Goal: Transaction & Acquisition: Purchase product/service

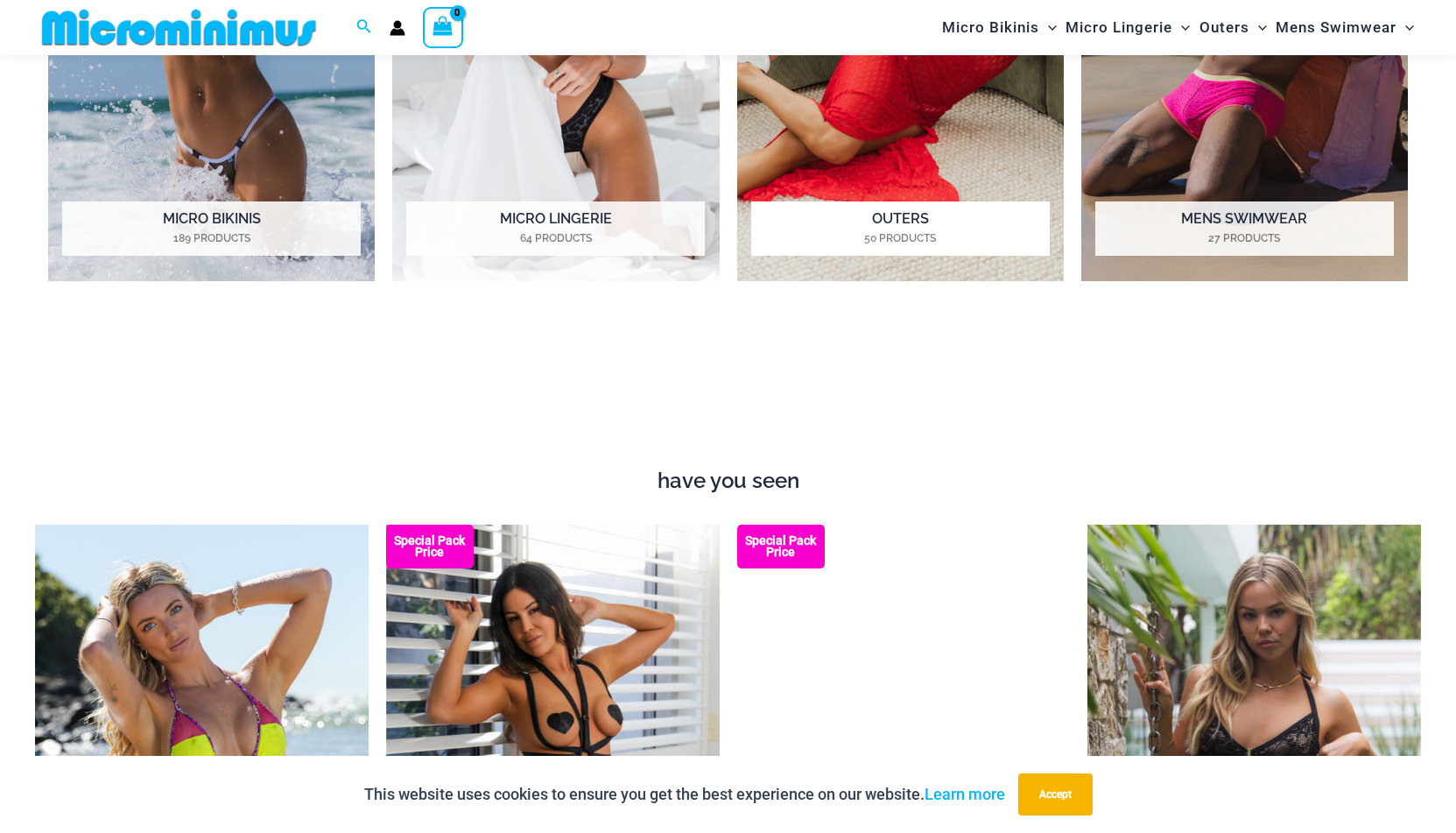
scroll to position [1669, 0]
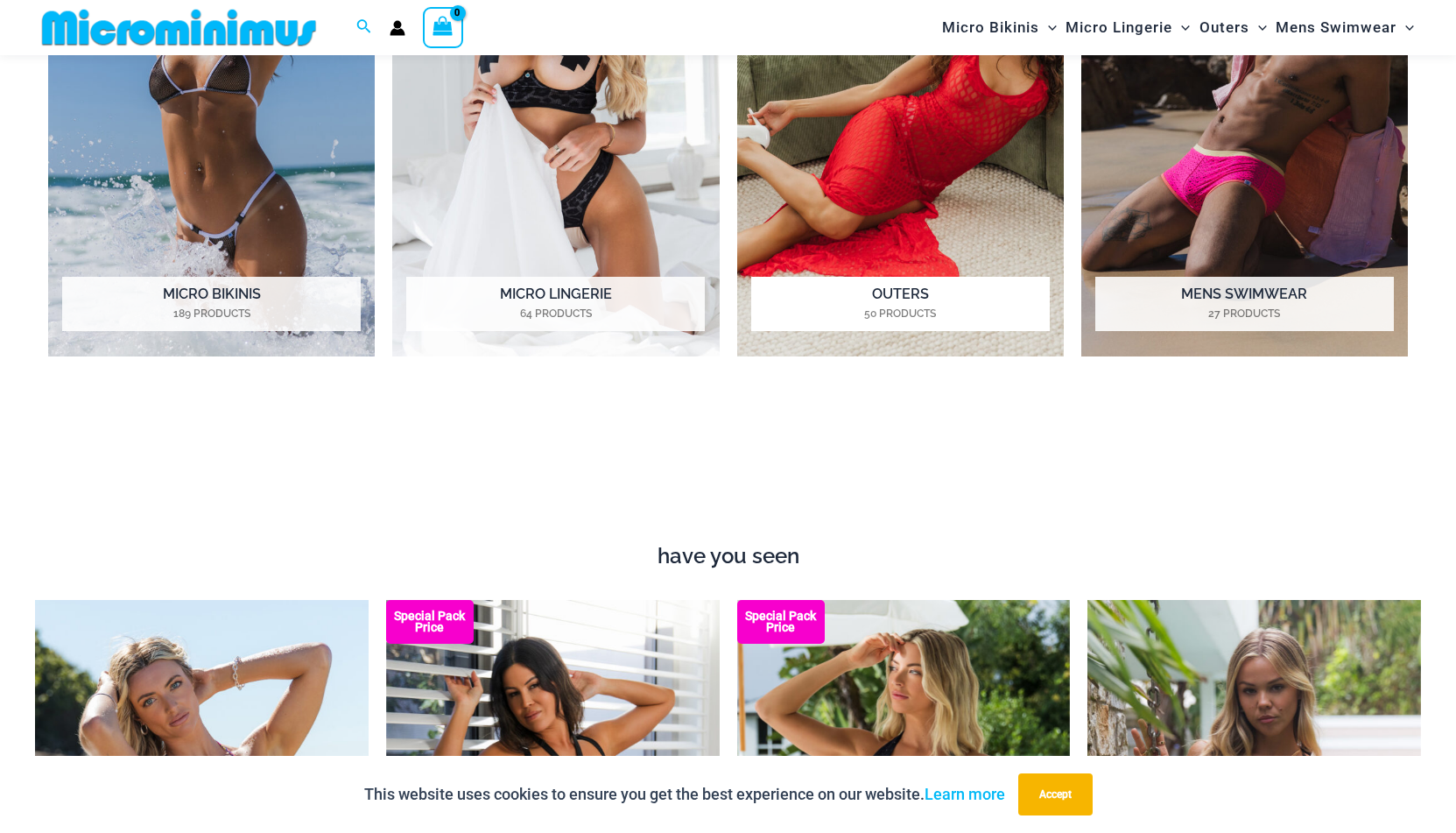
click at [916, 301] on h2 "Outers 50 Products" at bounding box center [900, 304] width 298 height 55
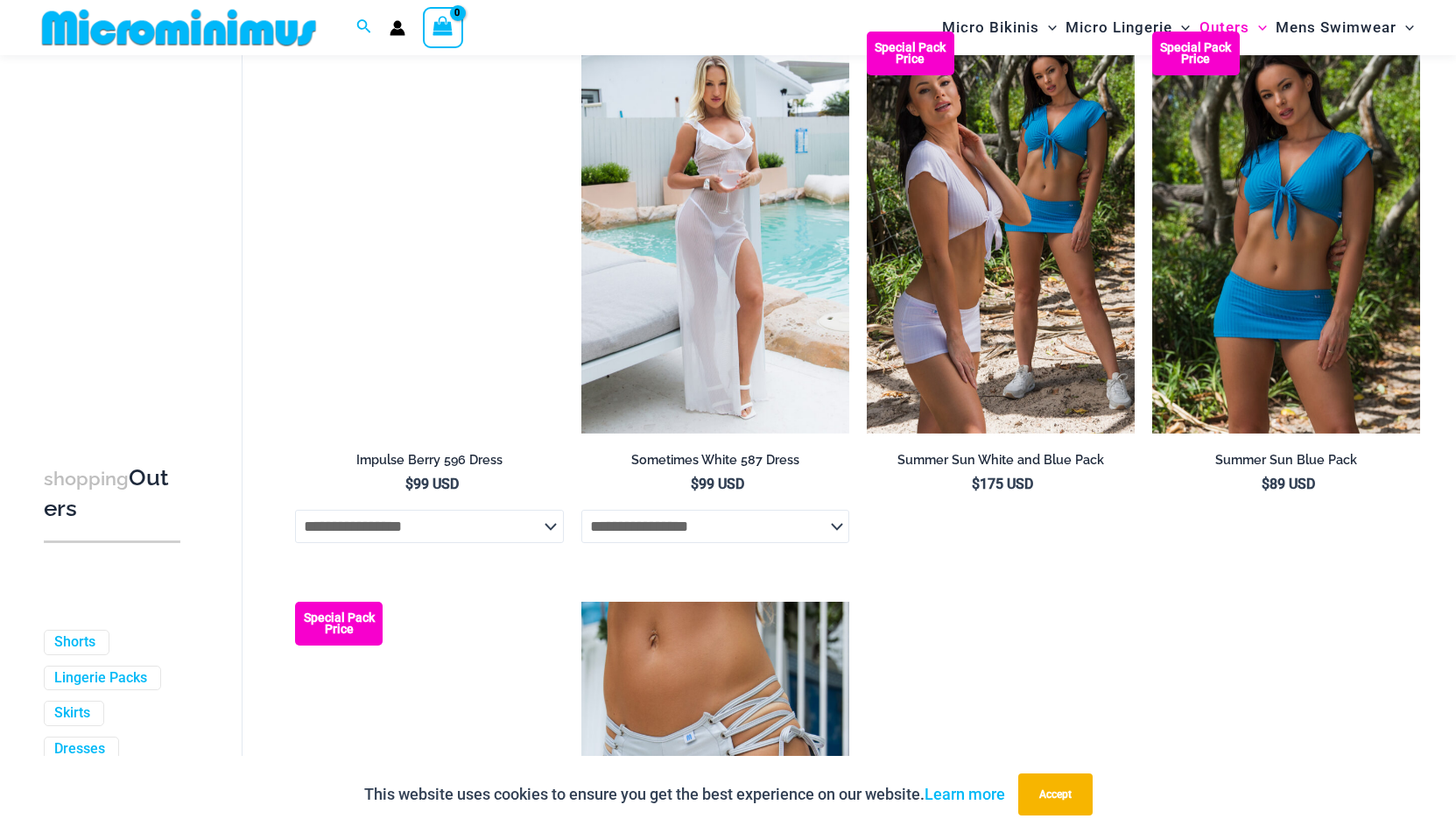
scroll to position [3560, 0]
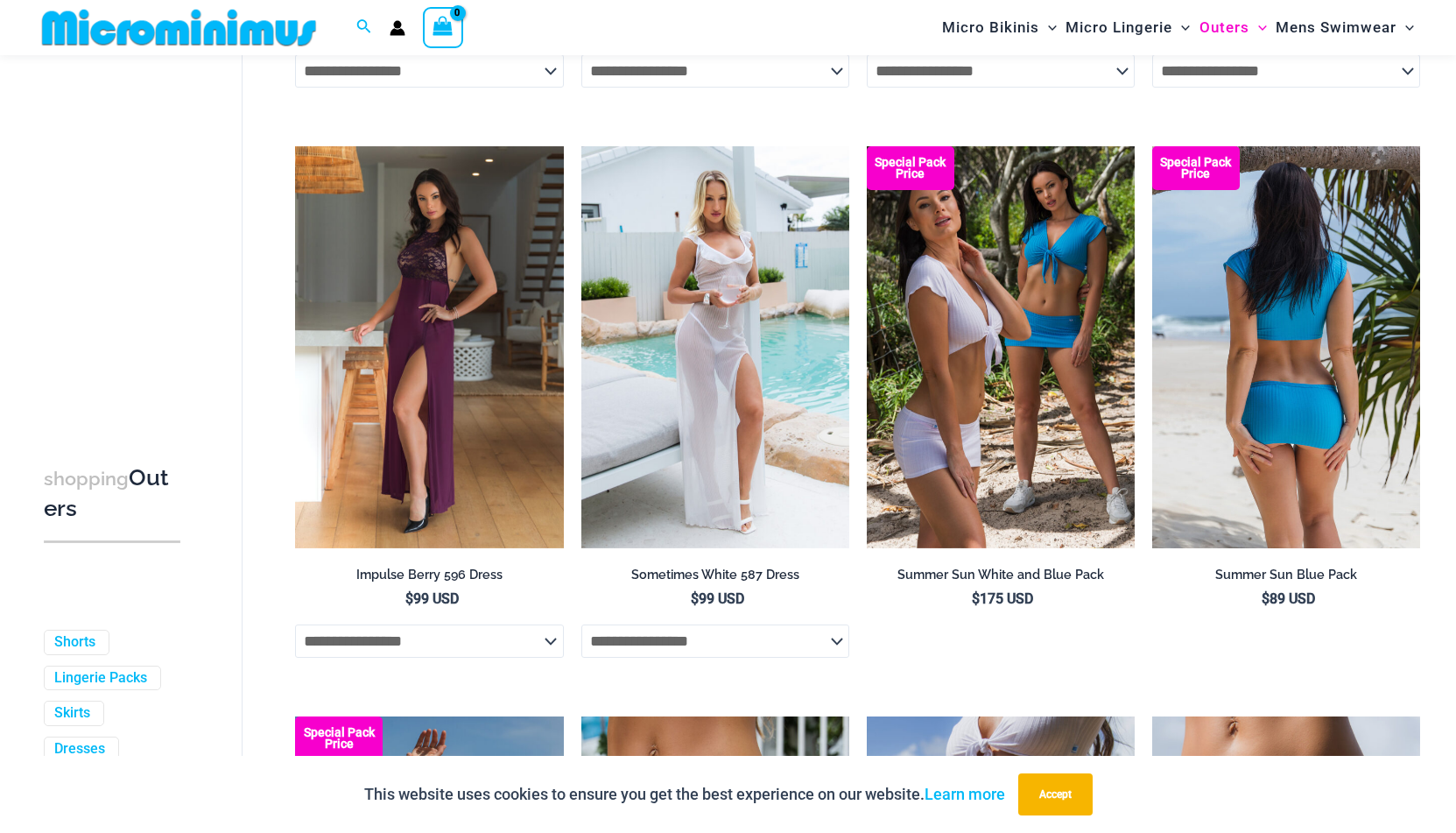
click at [1266, 430] on img at bounding box center [1286, 348] width 268 height 402
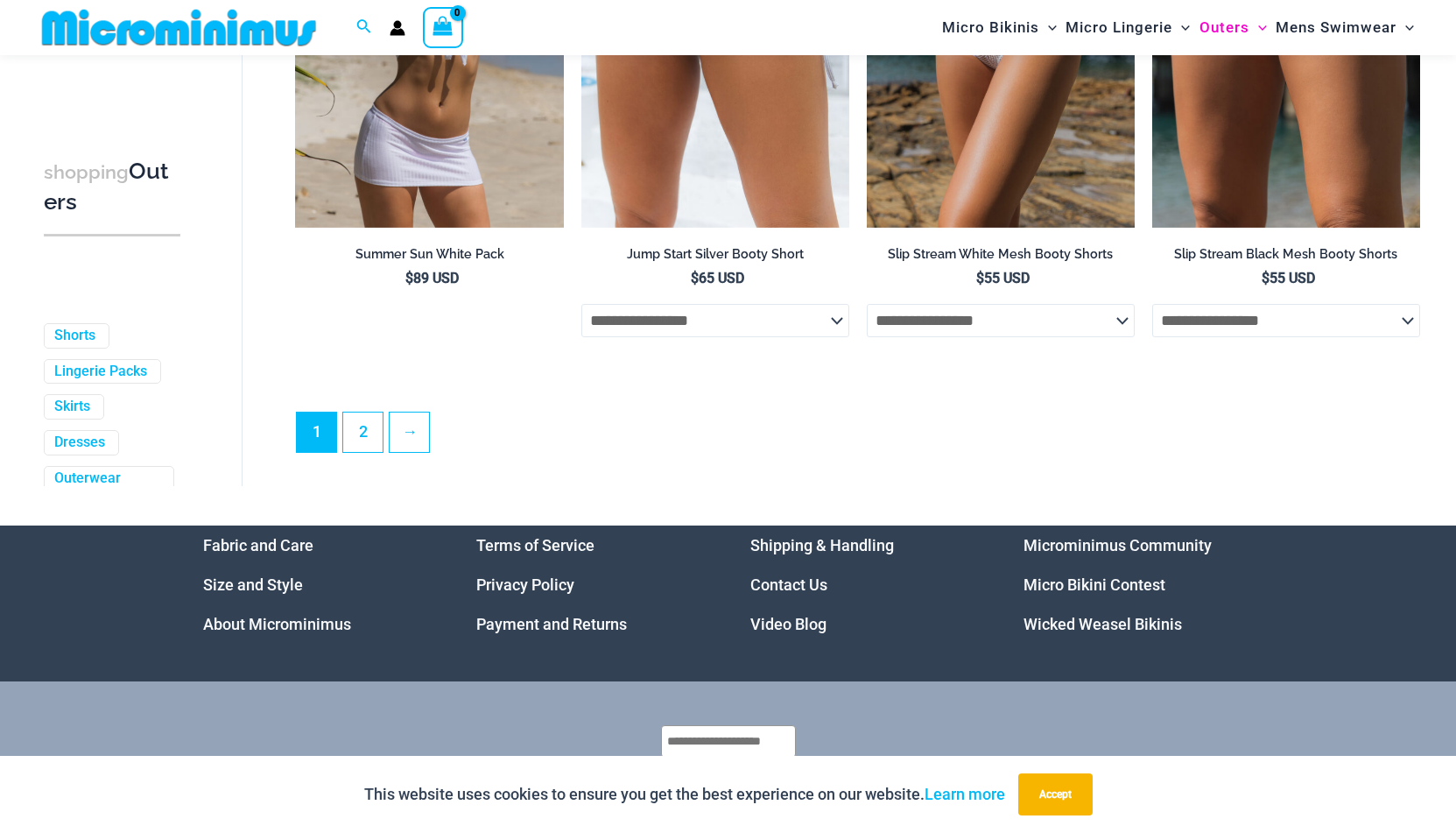
scroll to position [4506, 0]
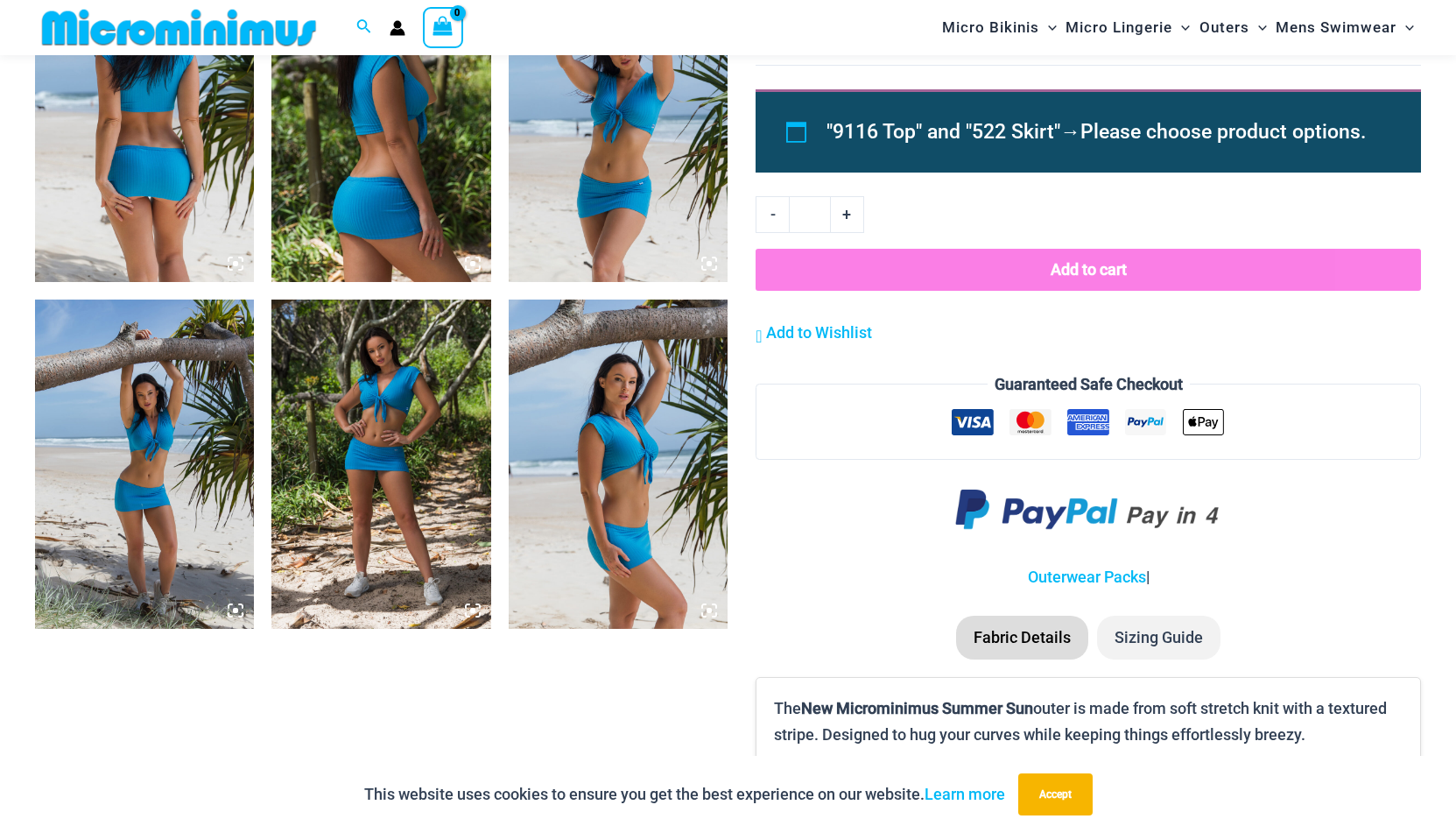
scroll to position [1249, 0]
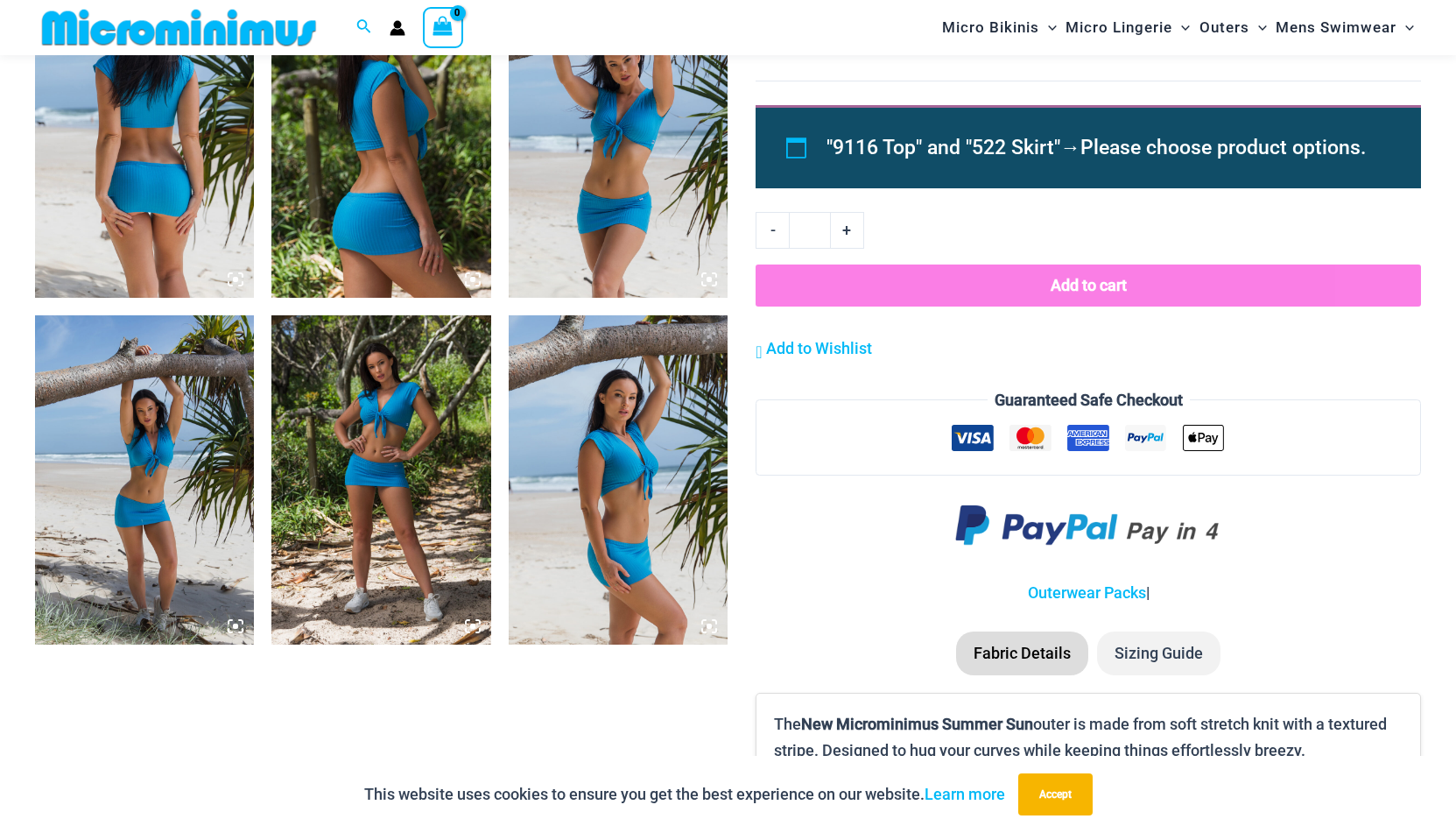
click at [155, 207] on img at bounding box center [144, 134] width 219 height 330
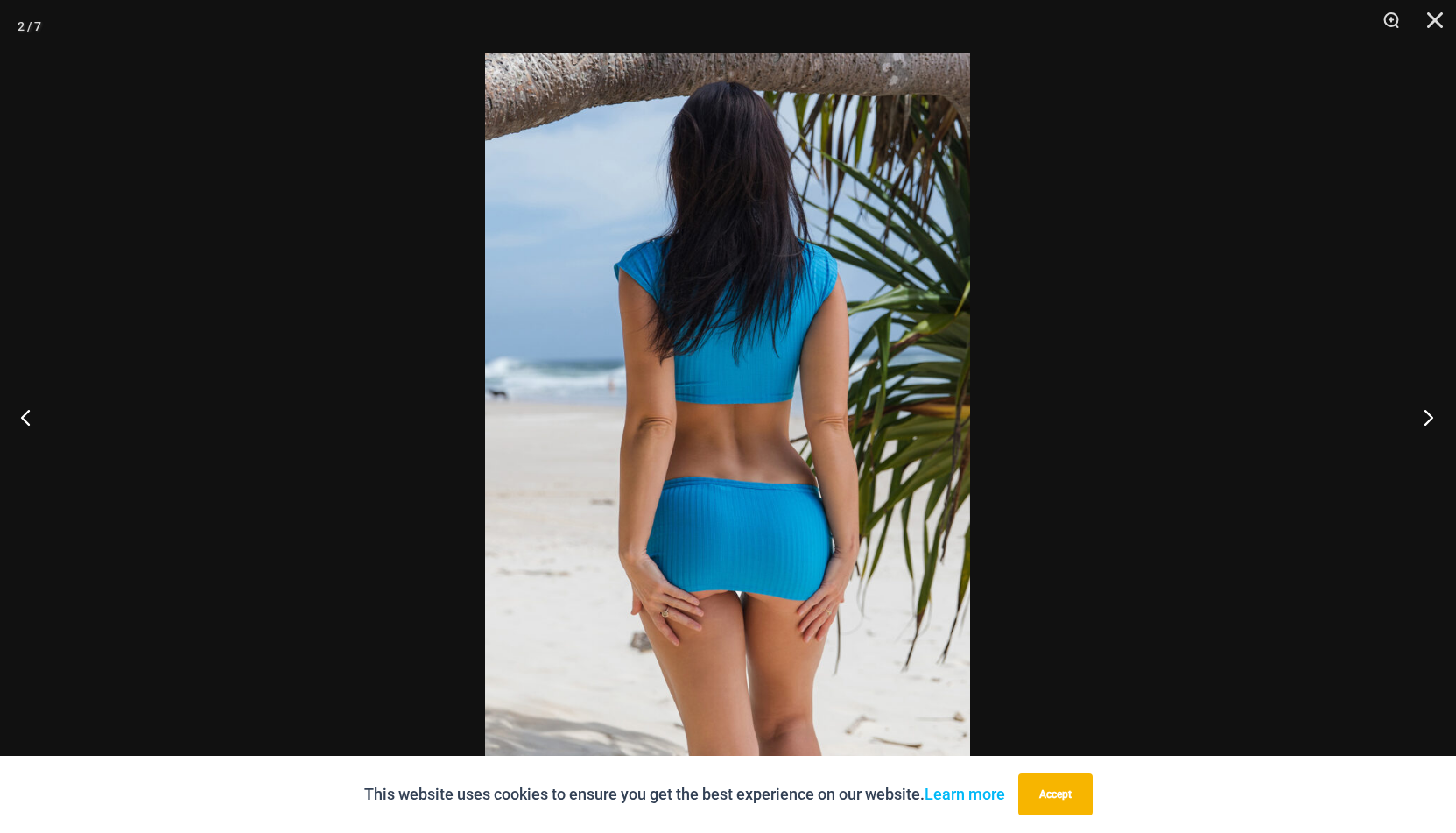
click at [1430, 413] on button "Next" at bounding box center [1424, 417] width 66 height 88
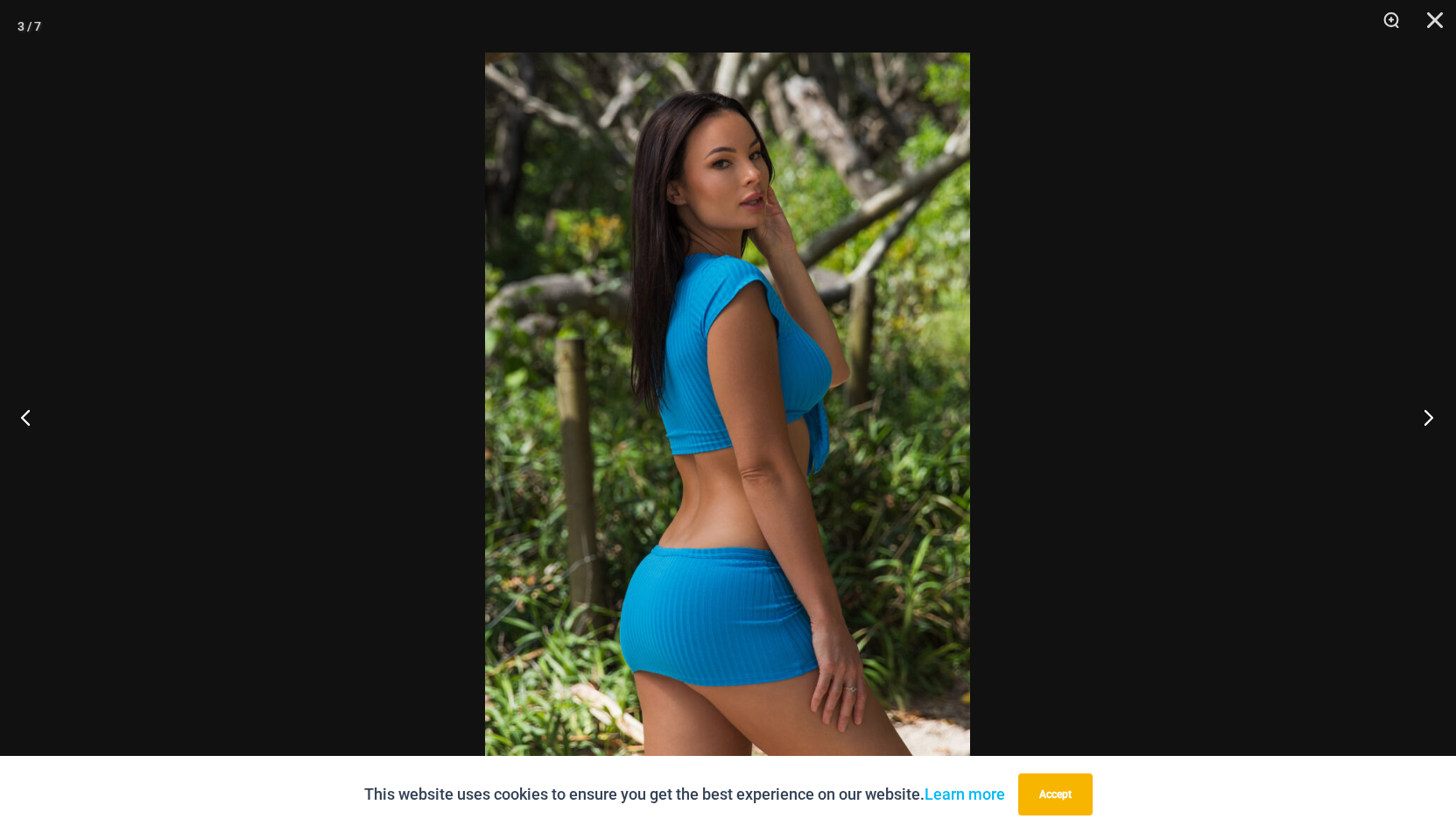
click at [1430, 415] on button "Next" at bounding box center [1424, 417] width 66 height 88
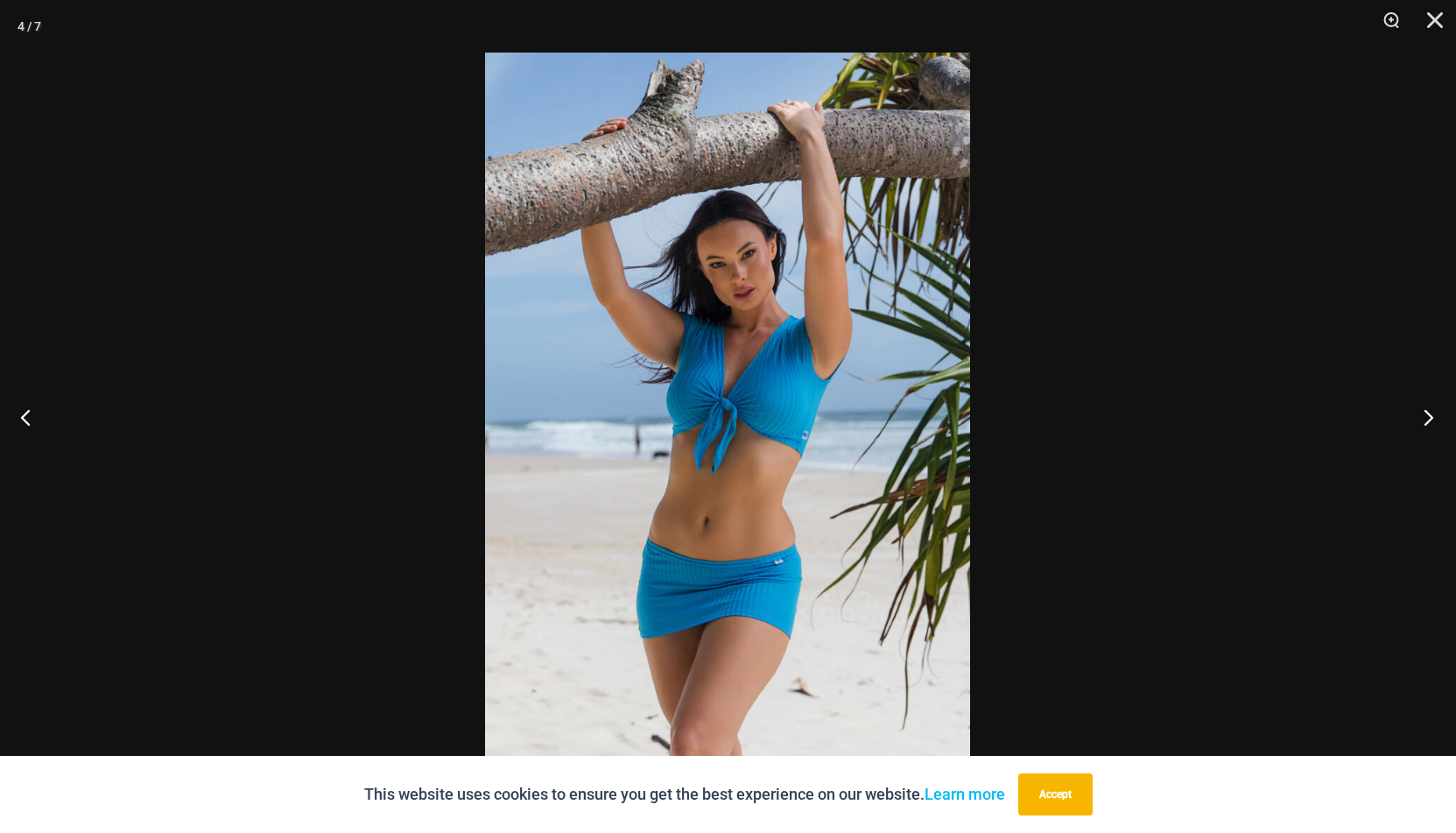
click at [1430, 415] on button "Next" at bounding box center [1424, 417] width 66 height 88
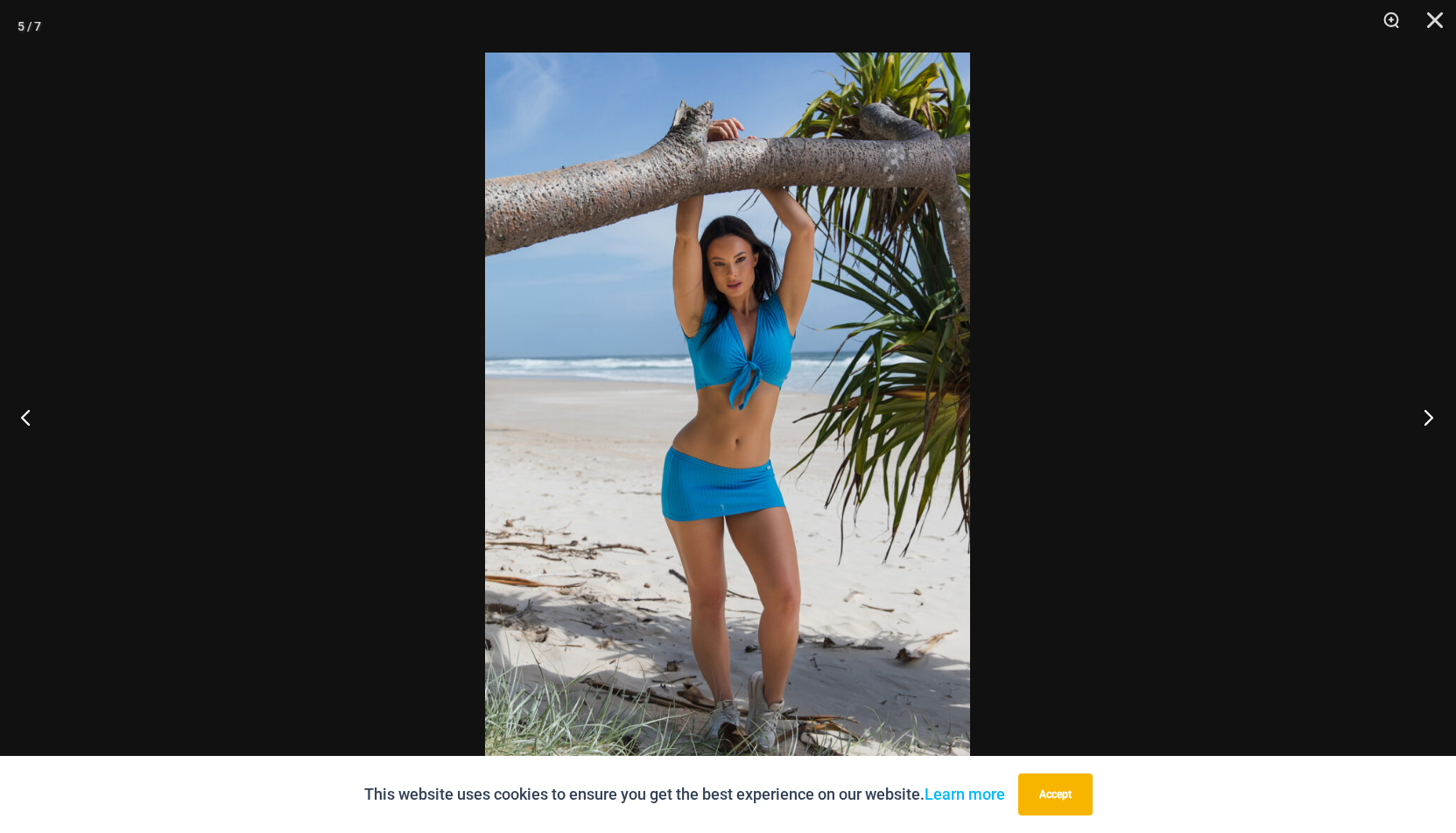
click at [1430, 415] on button "Next" at bounding box center [1424, 417] width 66 height 88
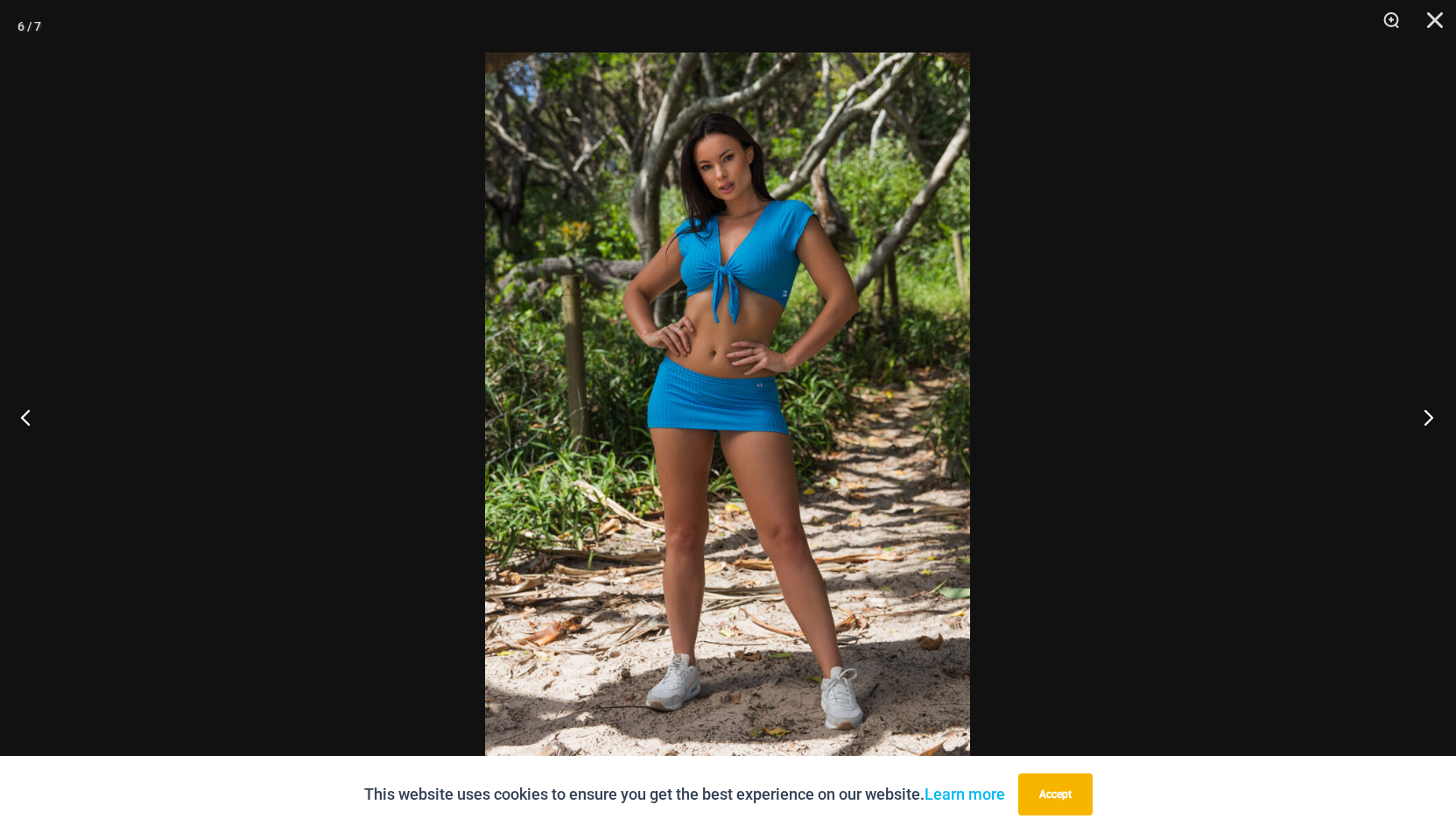
click at [1430, 415] on button "Next" at bounding box center [1424, 417] width 66 height 88
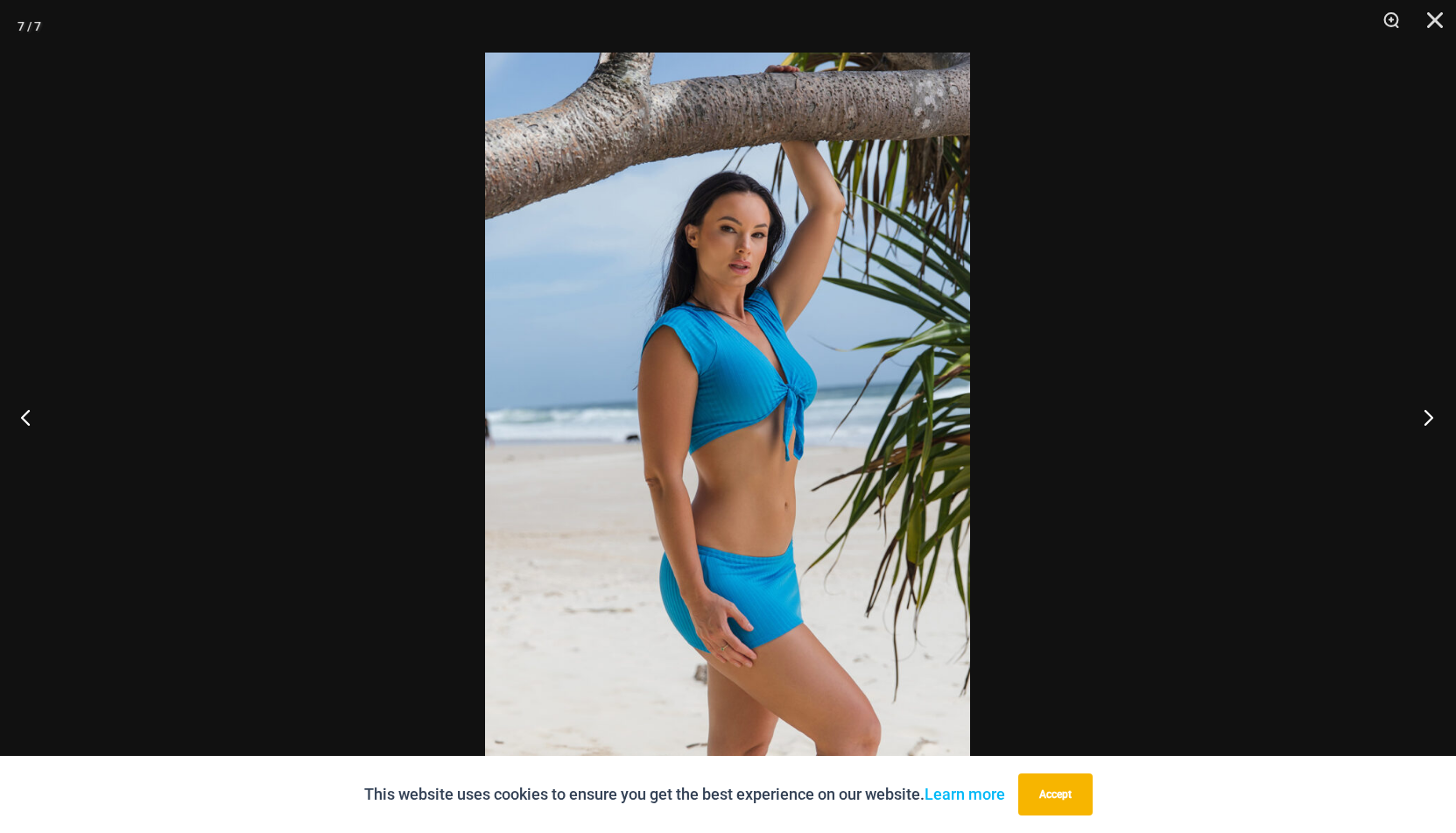
click at [1430, 415] on button "Next" at bounding box center [1424, 417] width 66 height 88
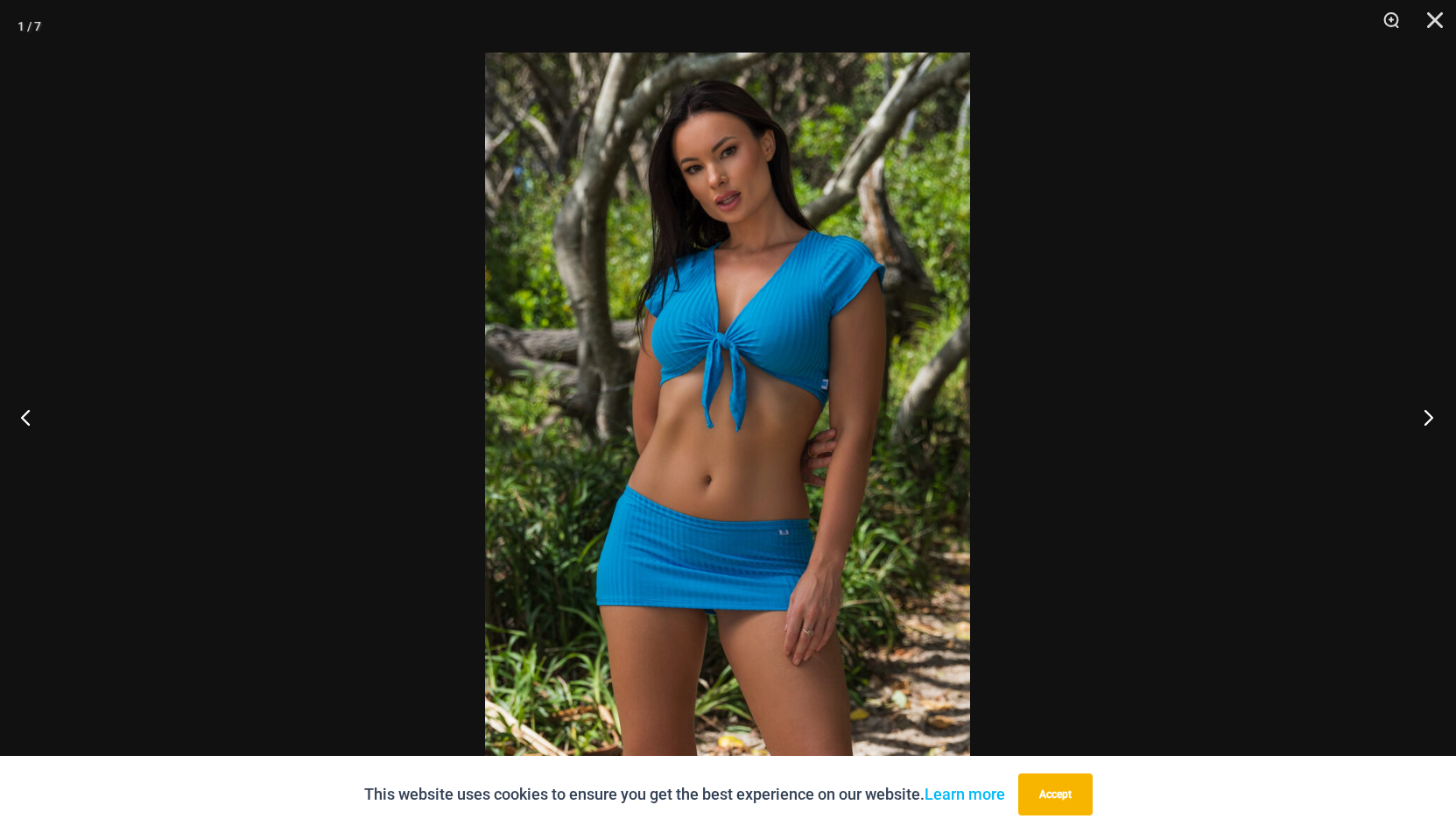
click at [1430, 415] on button "Next" at bounding box center [1424, 417] width 66 height 88
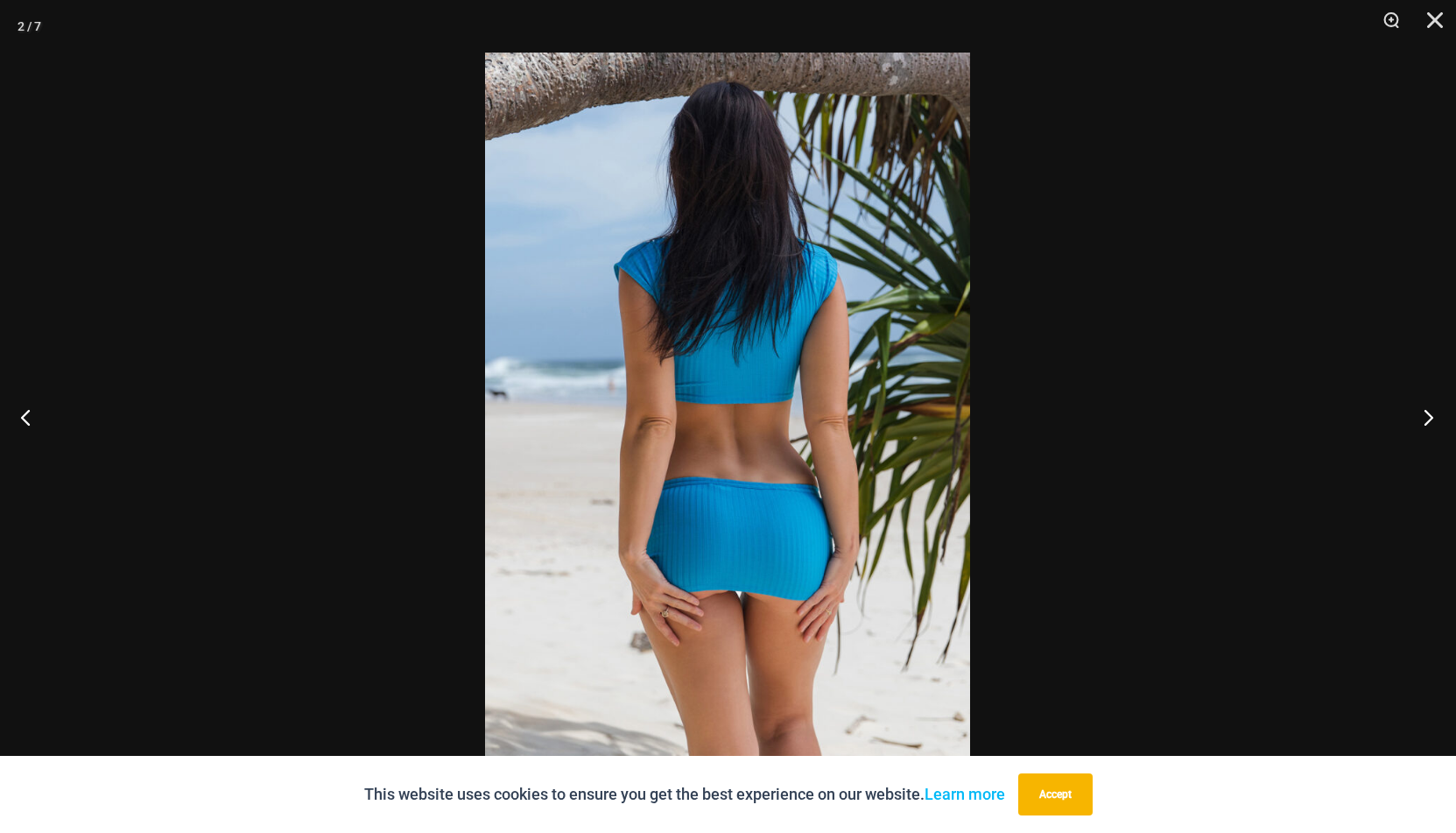
click at [1430, 415] on button "Next" at bounding box center [1424, 417] width 66 height 88
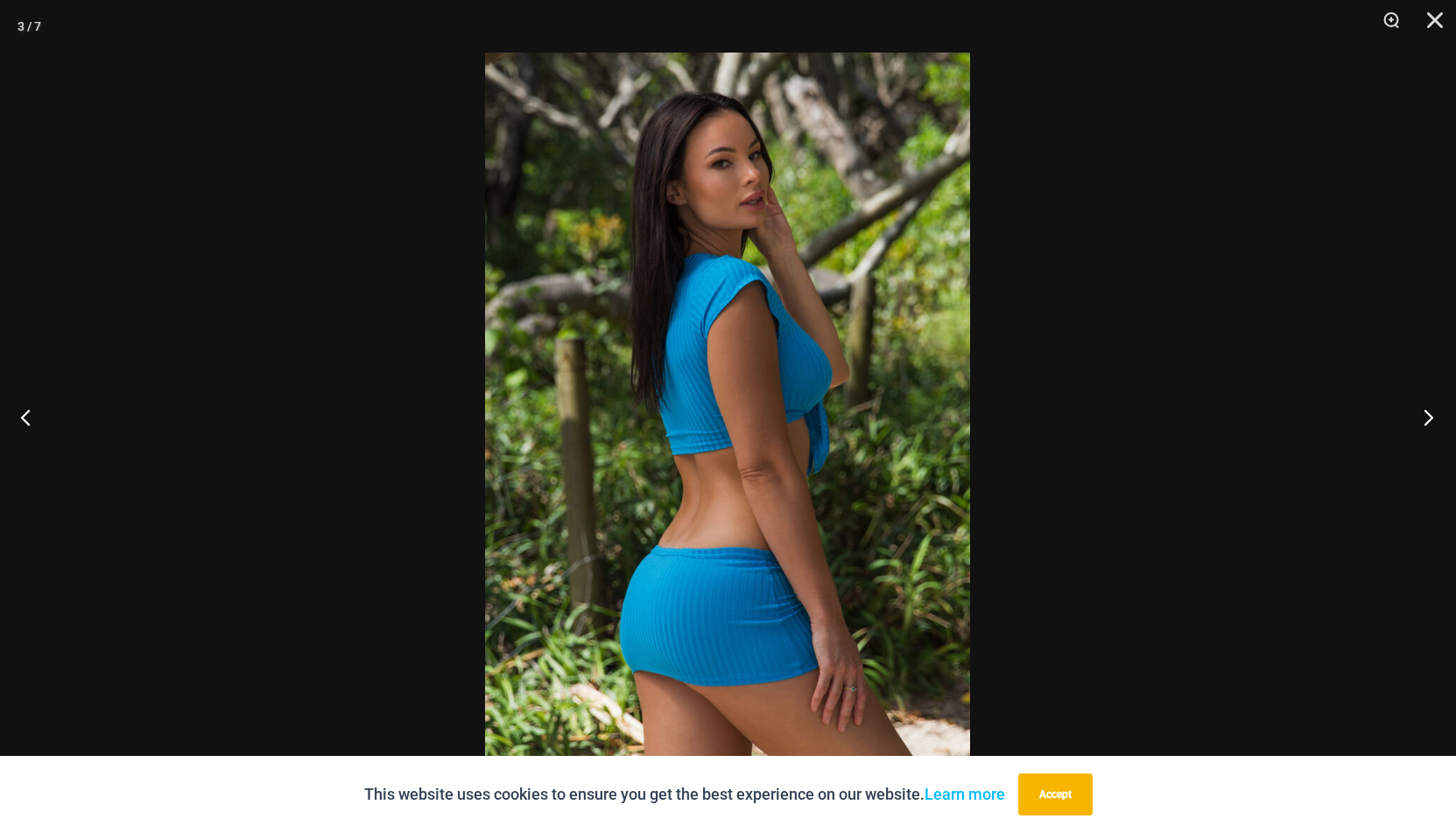
click at [1430, 415] on button "Next" at bounding box center [1424, 417] width 66 height 88
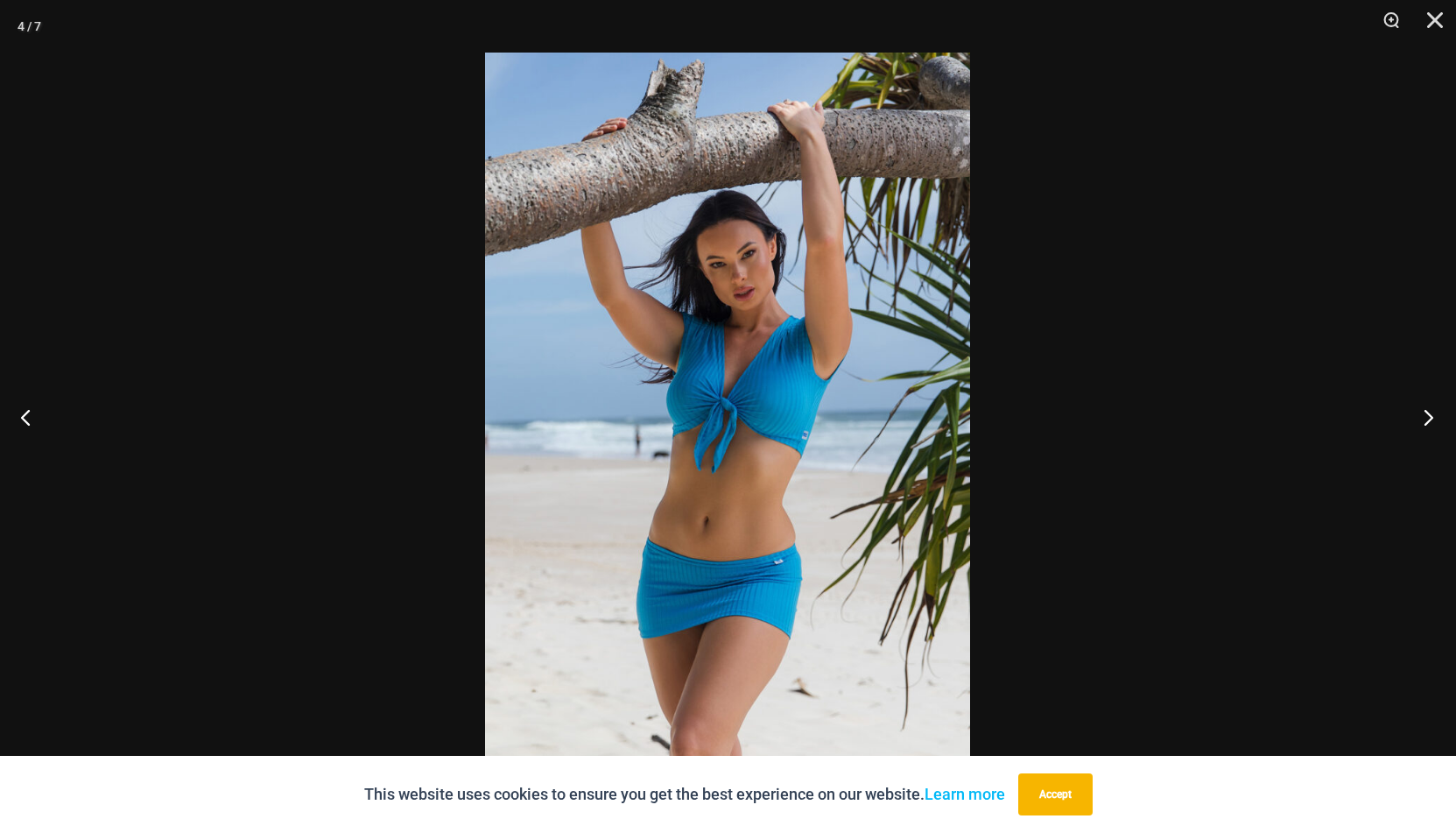
click at [1430, 415] on button "Next" at bounding box center [1424, 417] width 66 height 88
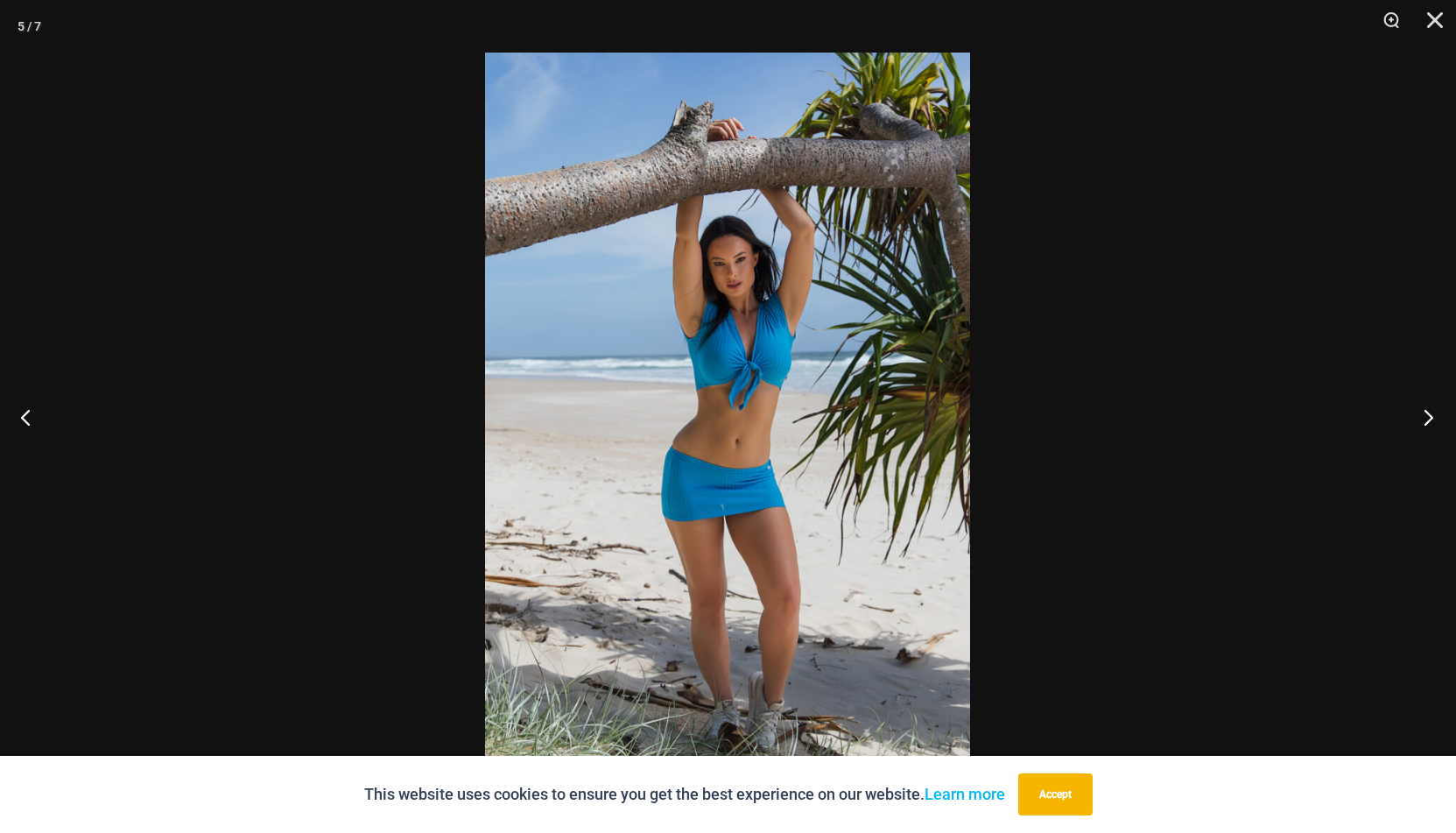
click at [1430, 415] on button "Next" at bounding box center [1424, 417] width 66 height 88
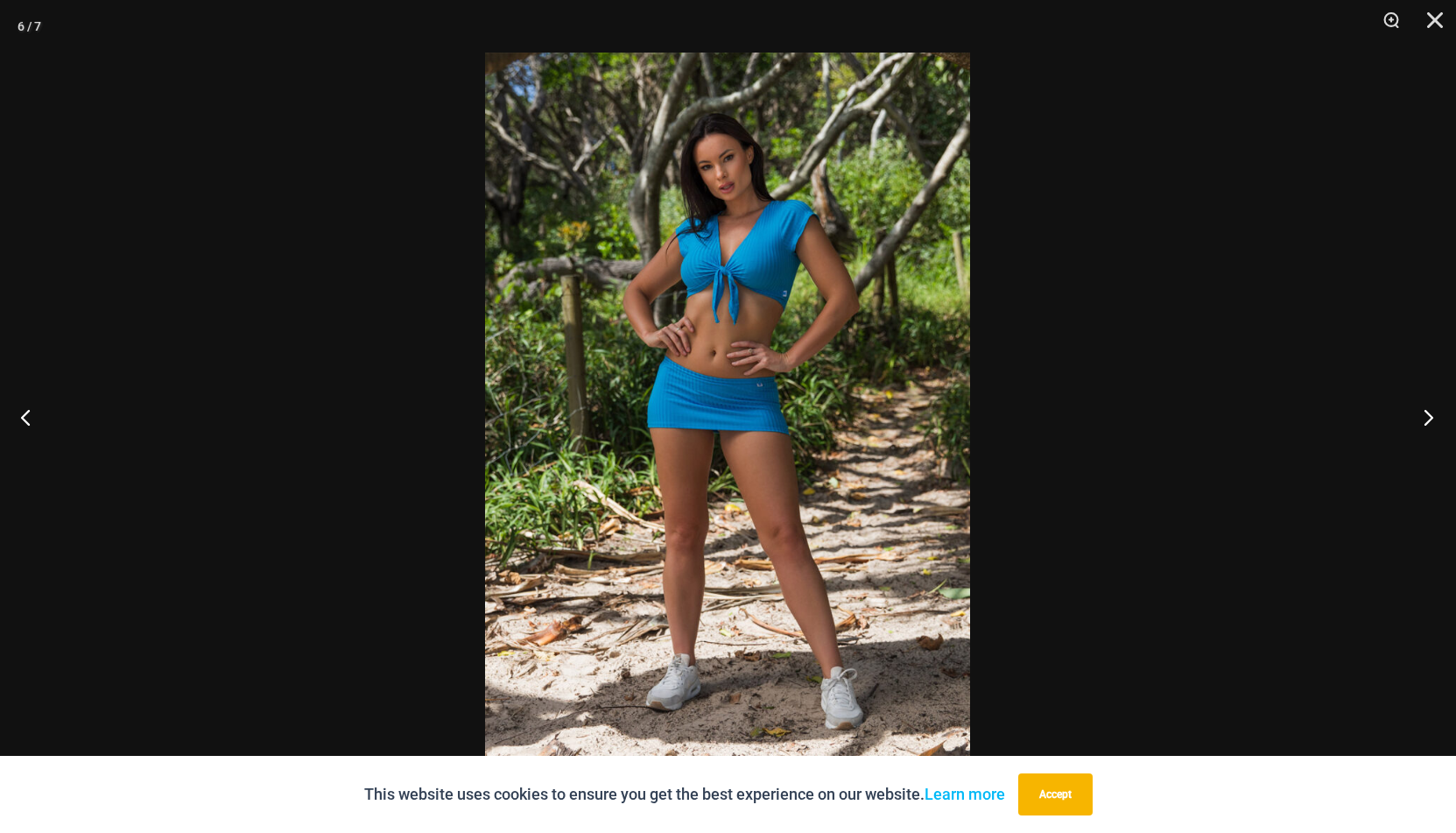
click at [1430, 415] on button "Next" at bounding box center [1424, 417] width 66 height 88
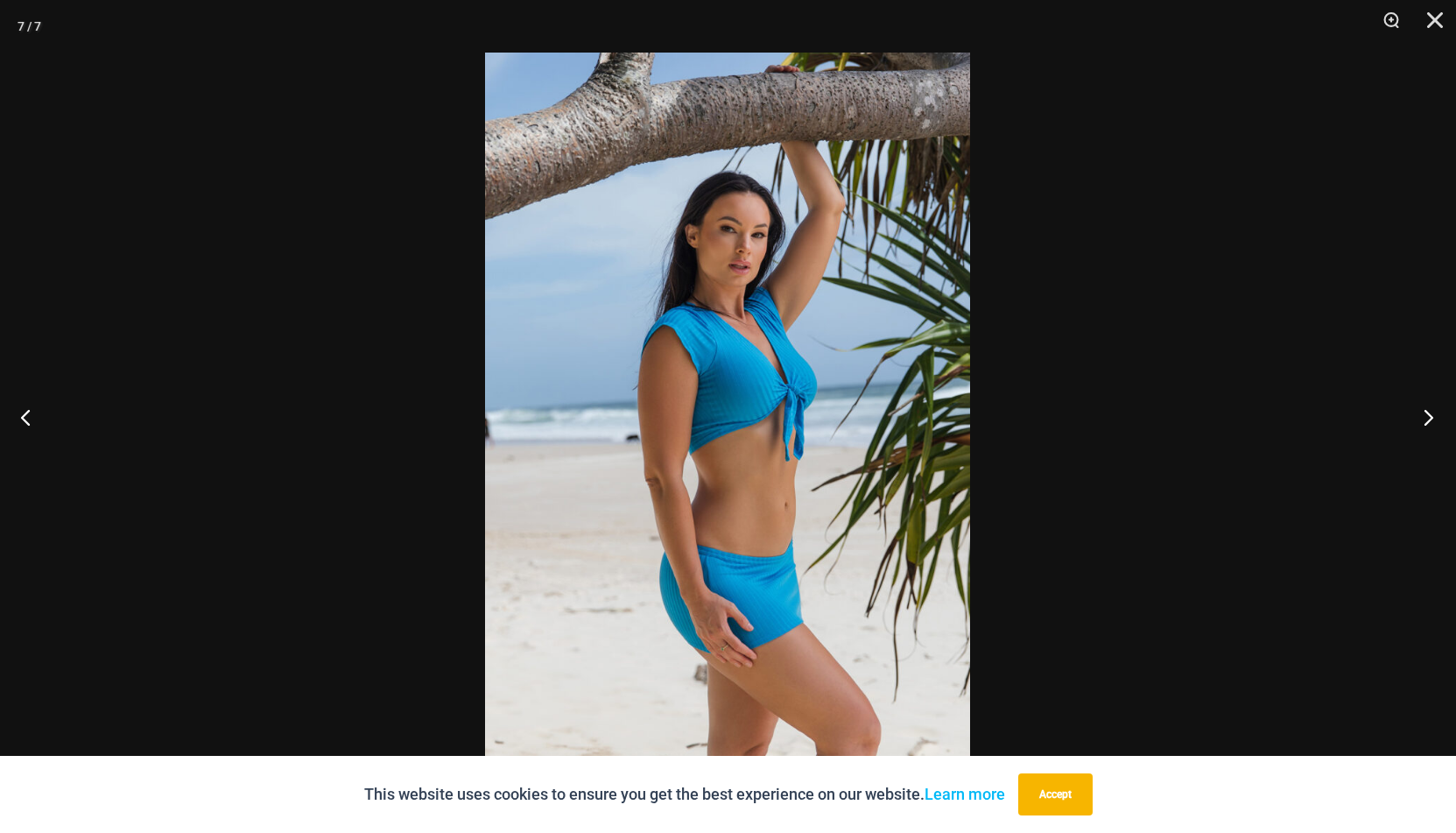
click at [1430, 415] on button "Next" at bounding box center [1424, 417] width 66 height 88
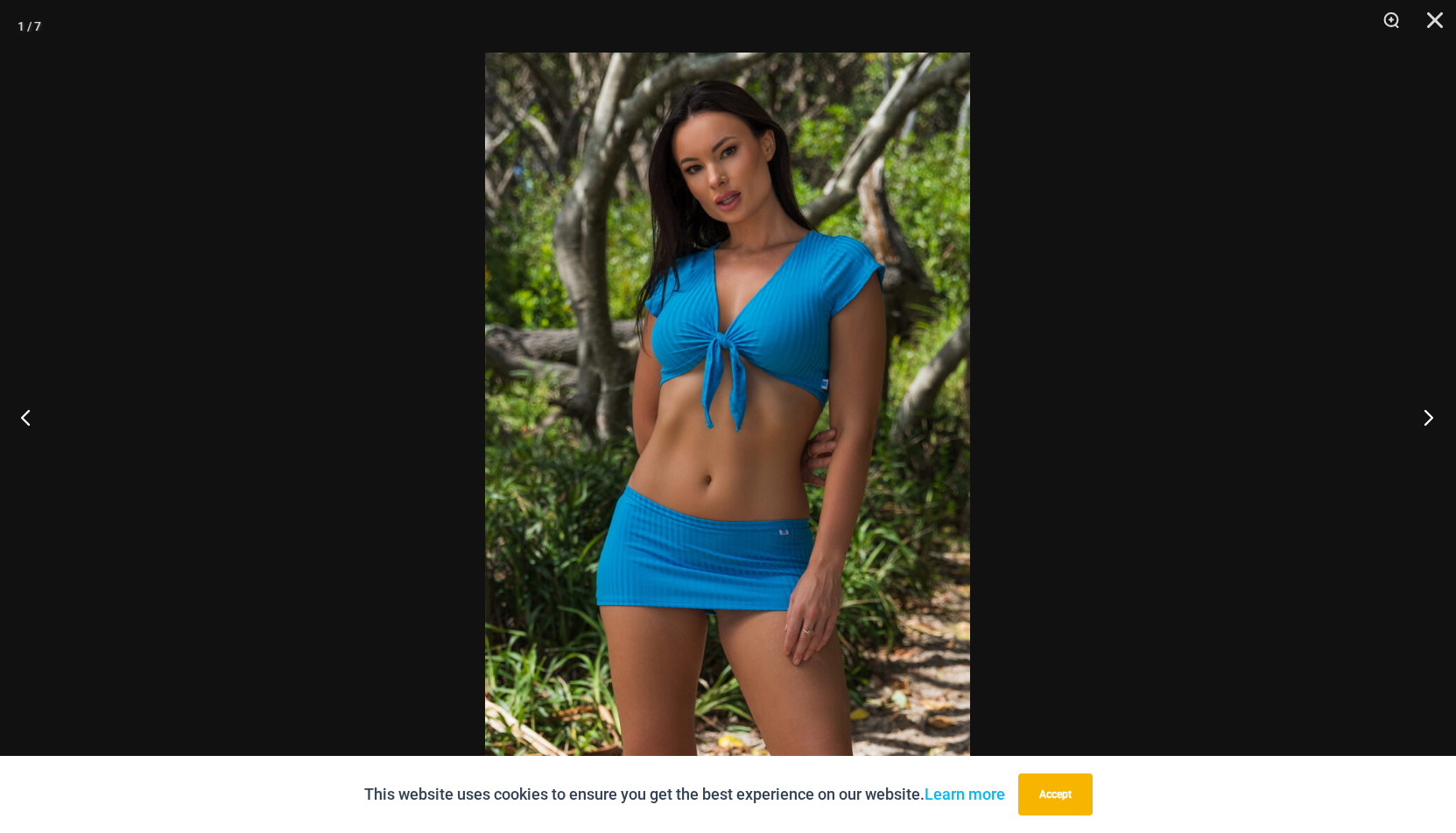
click at [1430, 415] on button "Next" at bounding box center [1424, 417] width 66 height 88
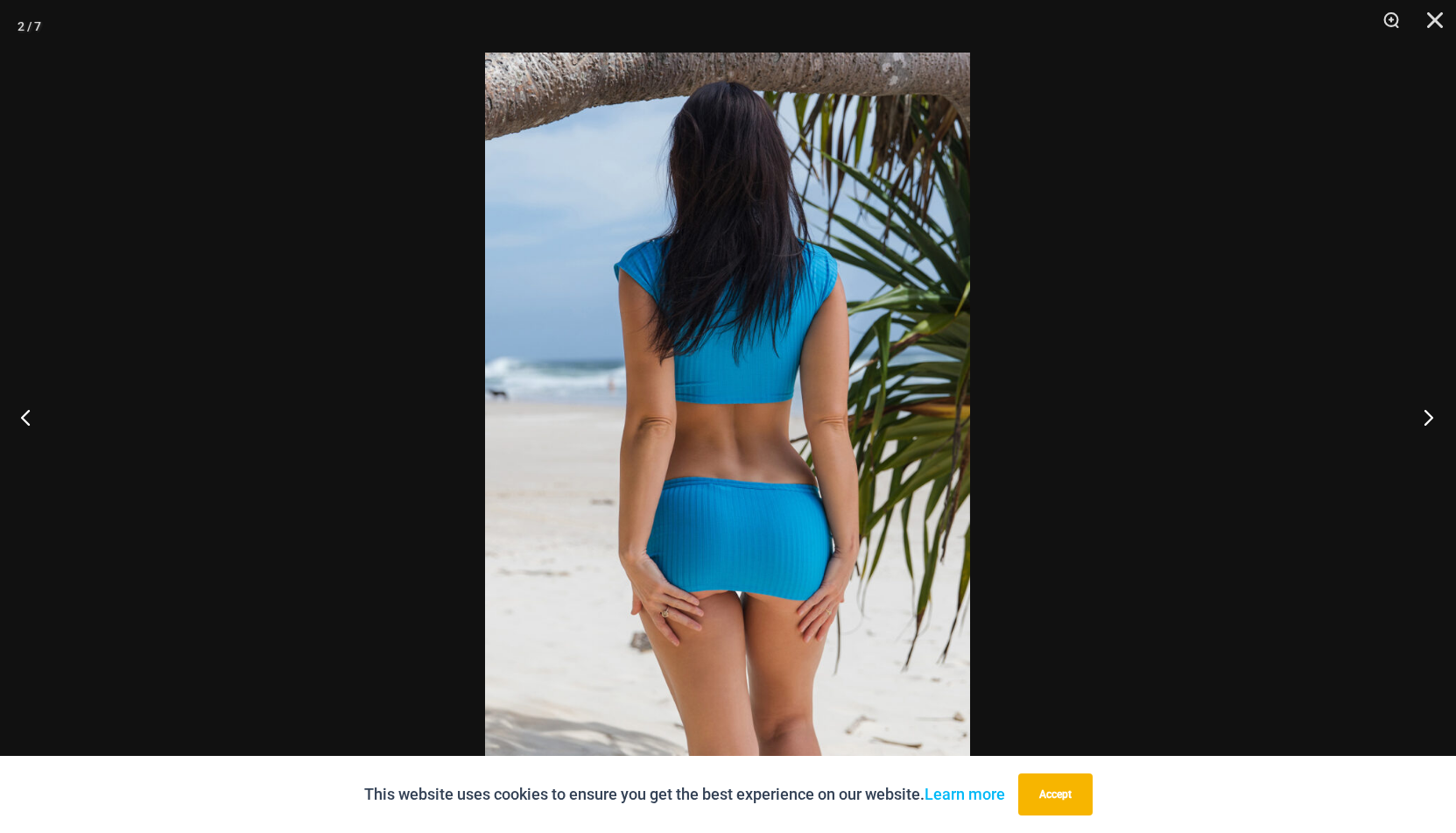
click at [1430, 415] on button "Next" at bounding box center [1424, 417] width 66 height 88
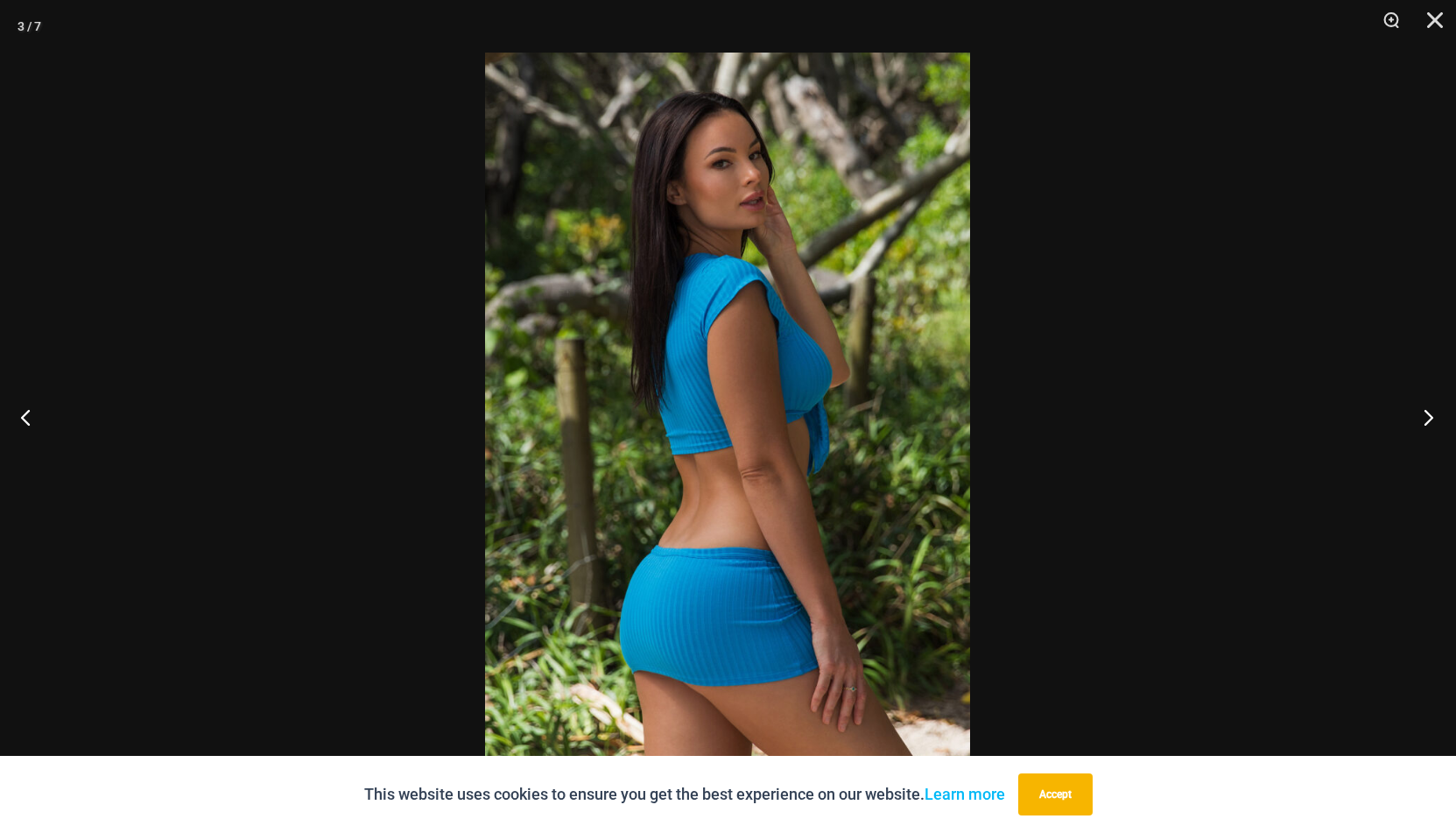
click at [1430, 415] on button "Next" at bounding box center [1424, 417] width 66 height 88
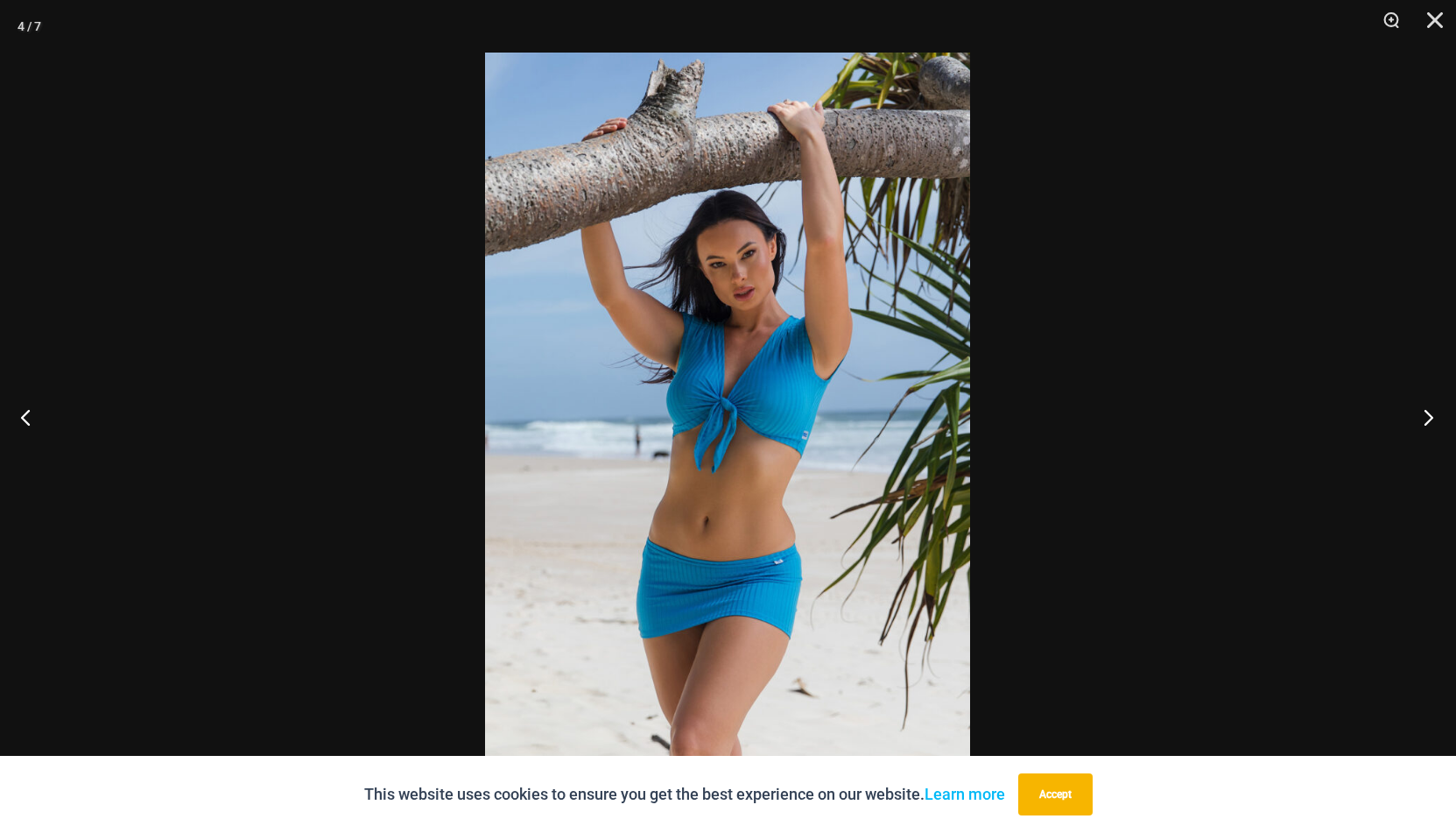
click at [1430, 415] on button "Next" at bounding box center [1424, 417] width 66 height 88
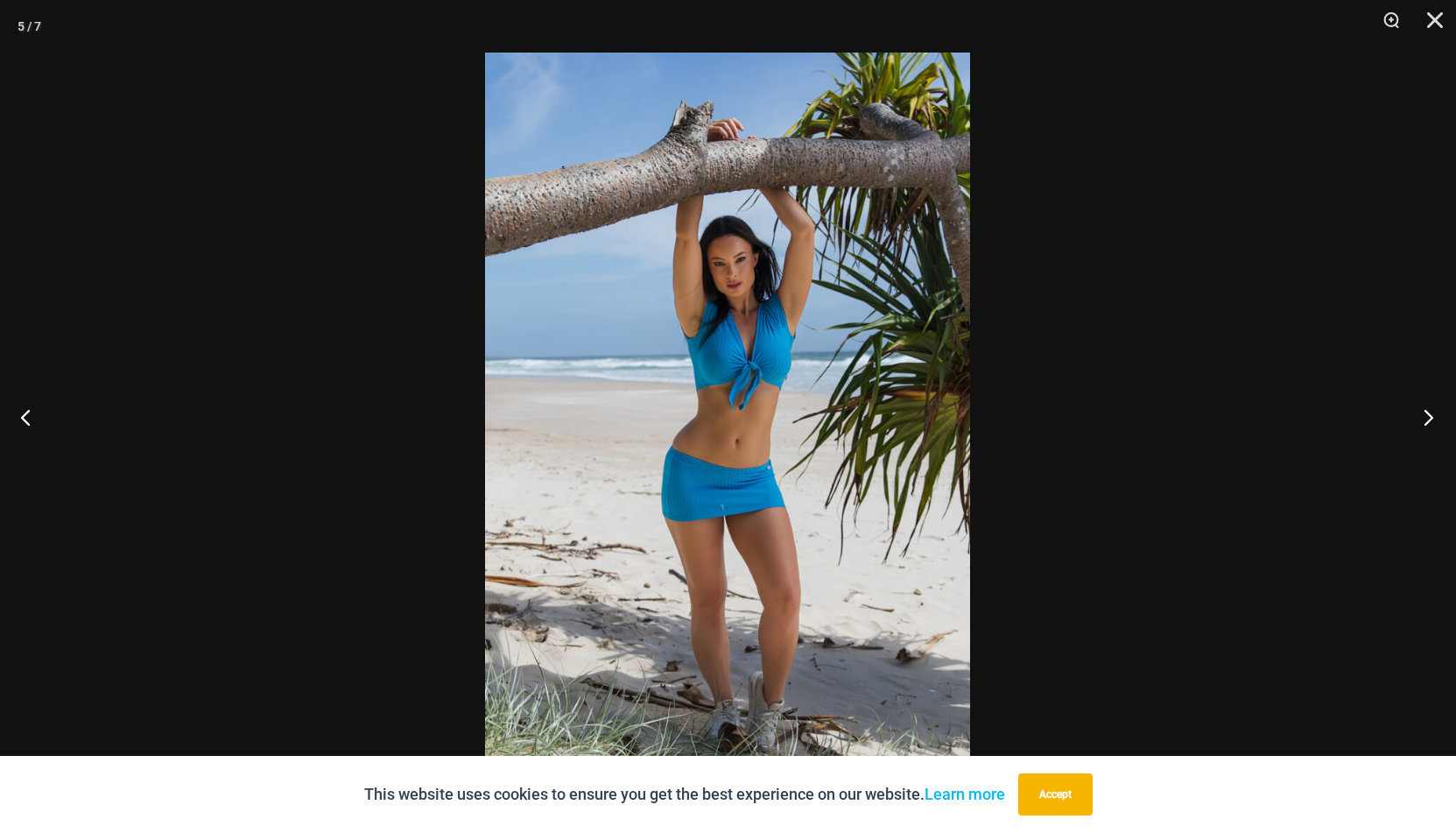
click at [1430, 415] on button "Next" at bounding box center [1424, 417] width 66 height 88
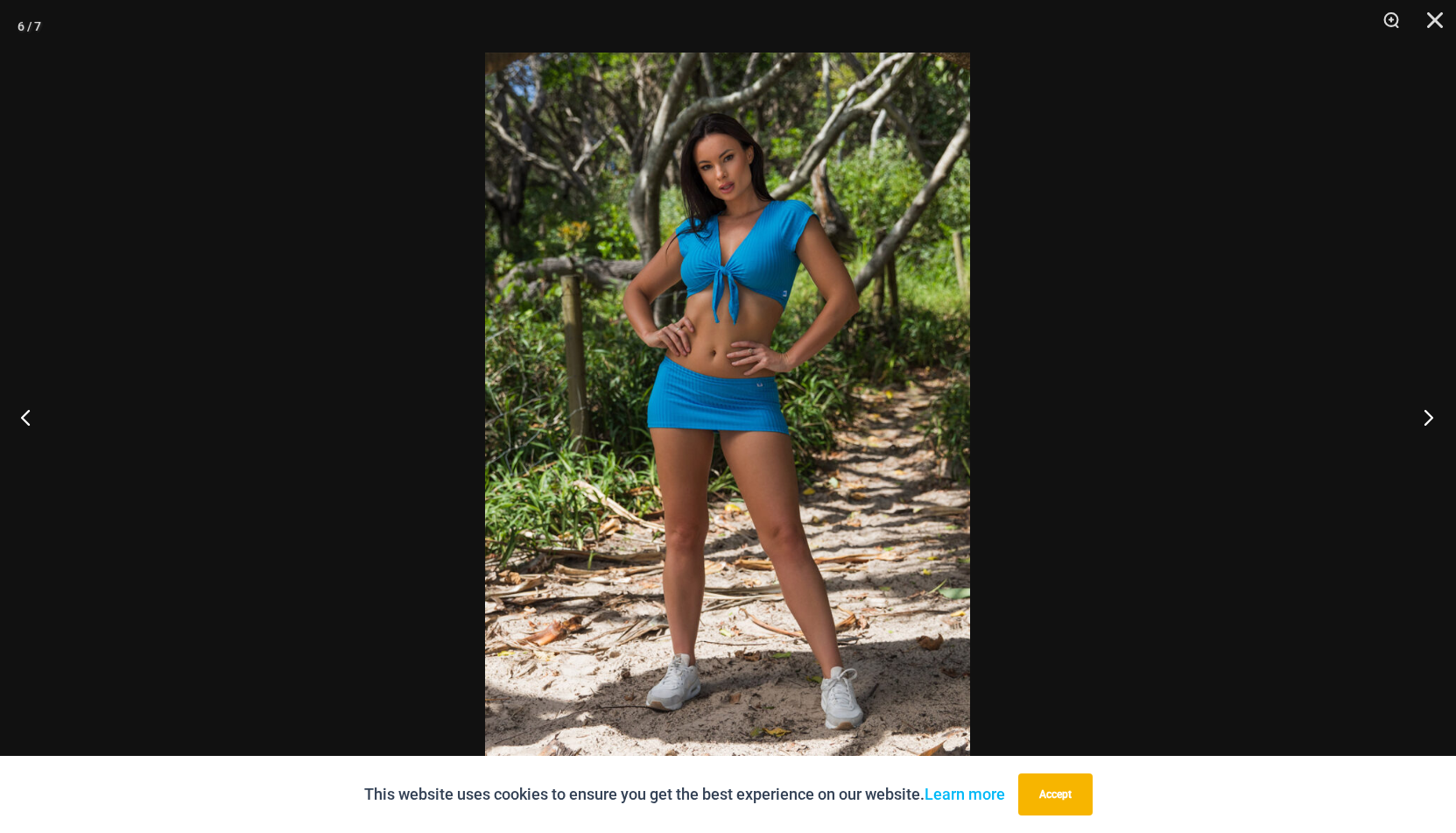
click at [1430, 415] on button "Next" at bounding box center [1424, 417] width 66 height 88
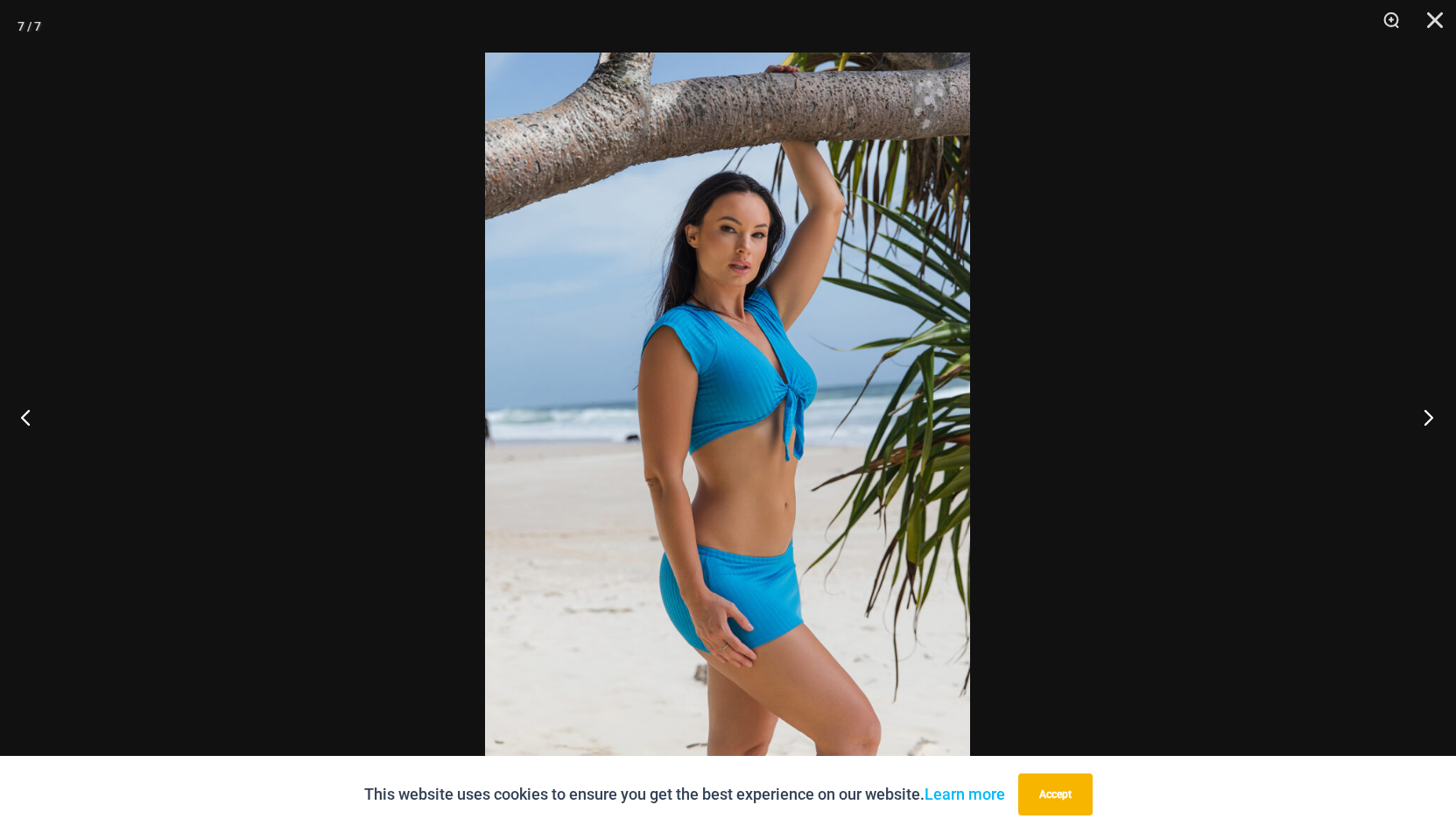
click at [1430, 415] on button "Next" at bounding box center [1424, 417] width 66 height 88
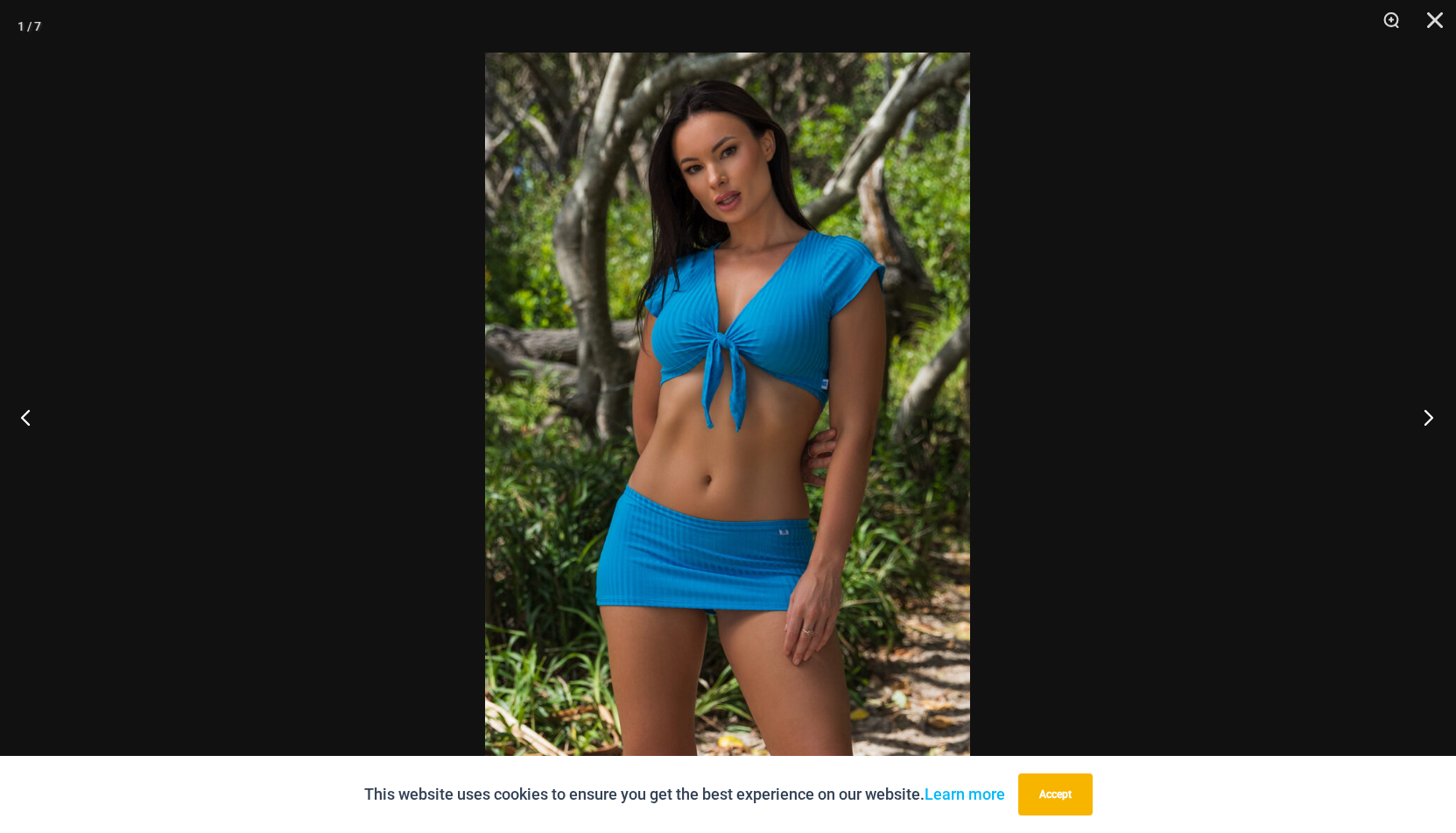
click at [1430, 415] on button "Next" at bounding box center [1424, 417] width 66 height 88
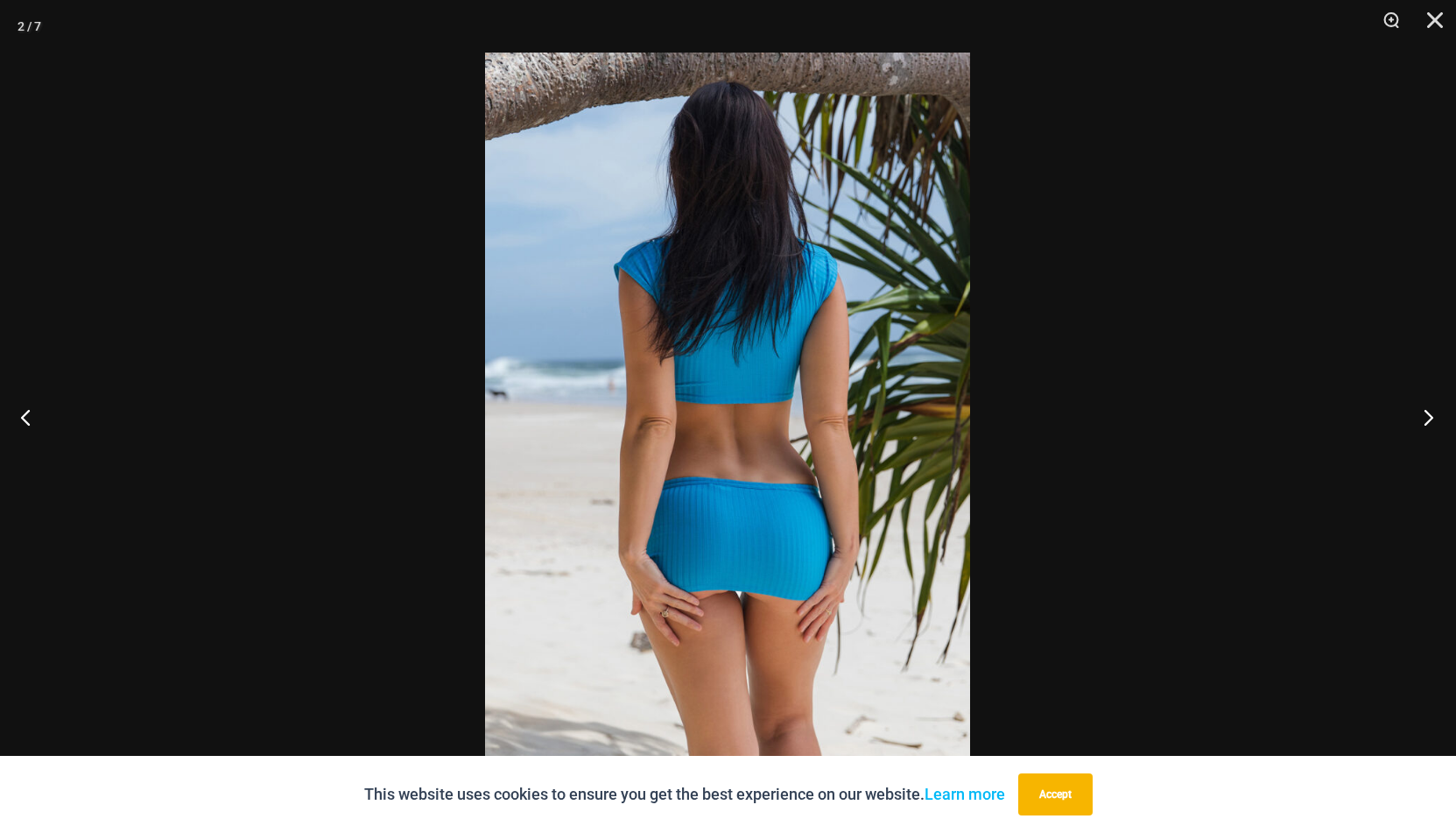
click at [1430, 415] on button "Next" at bounding box center [1424, 417] width 66 height 88
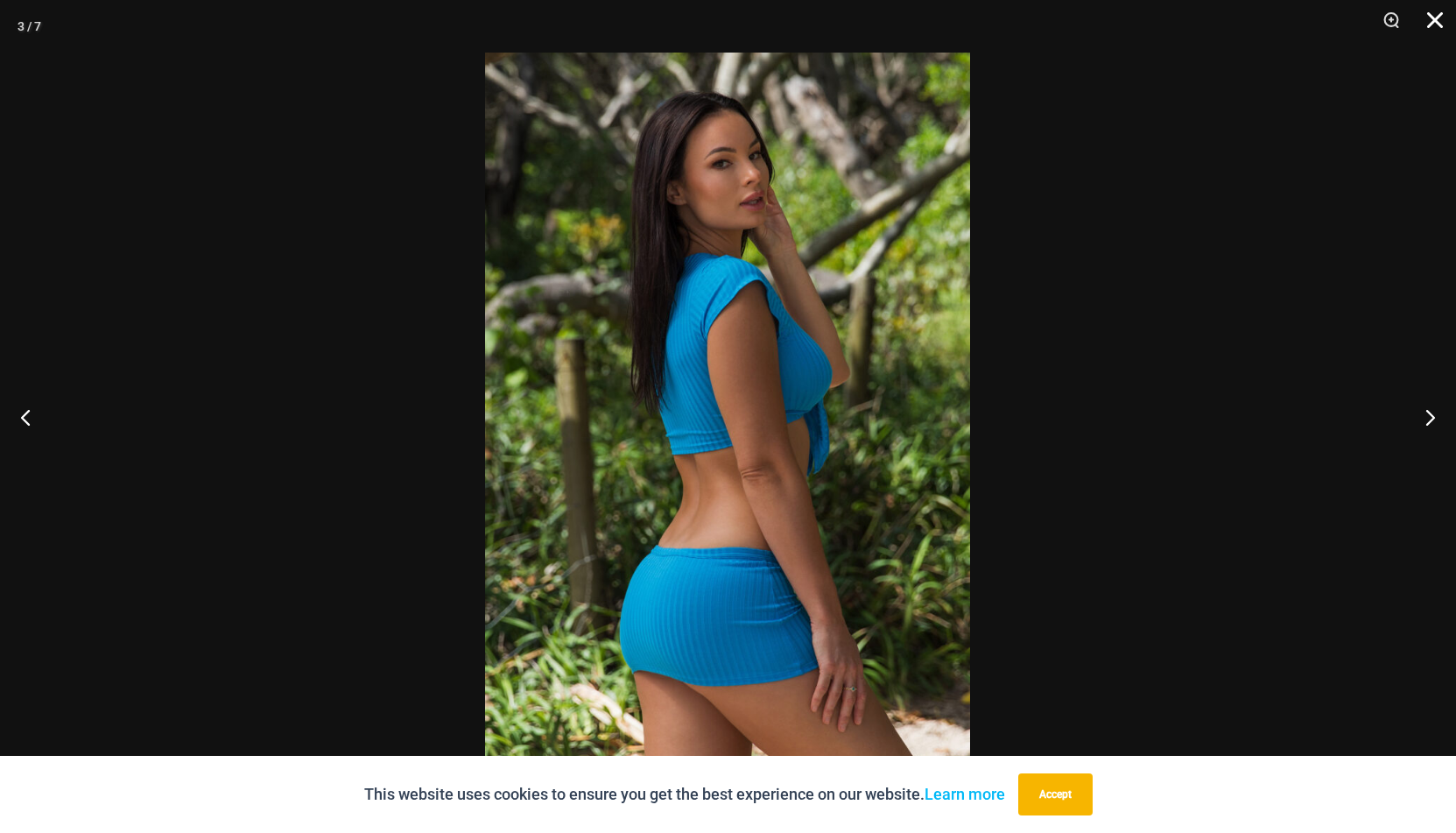
click at [1440, 17] on button "Close" at bounding box center [1428, 26] width 44 height 53
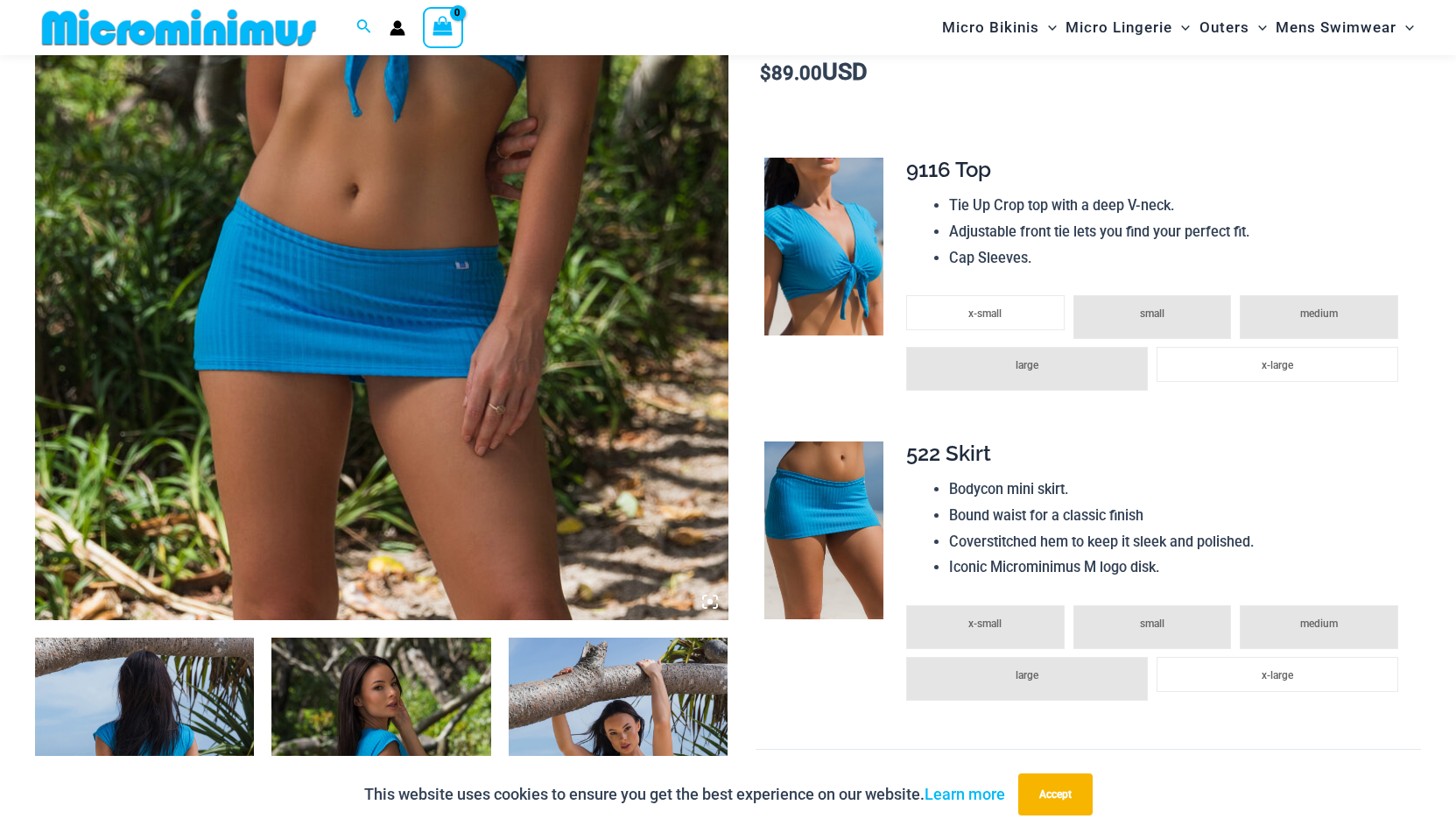
scroll to position [302, 0]
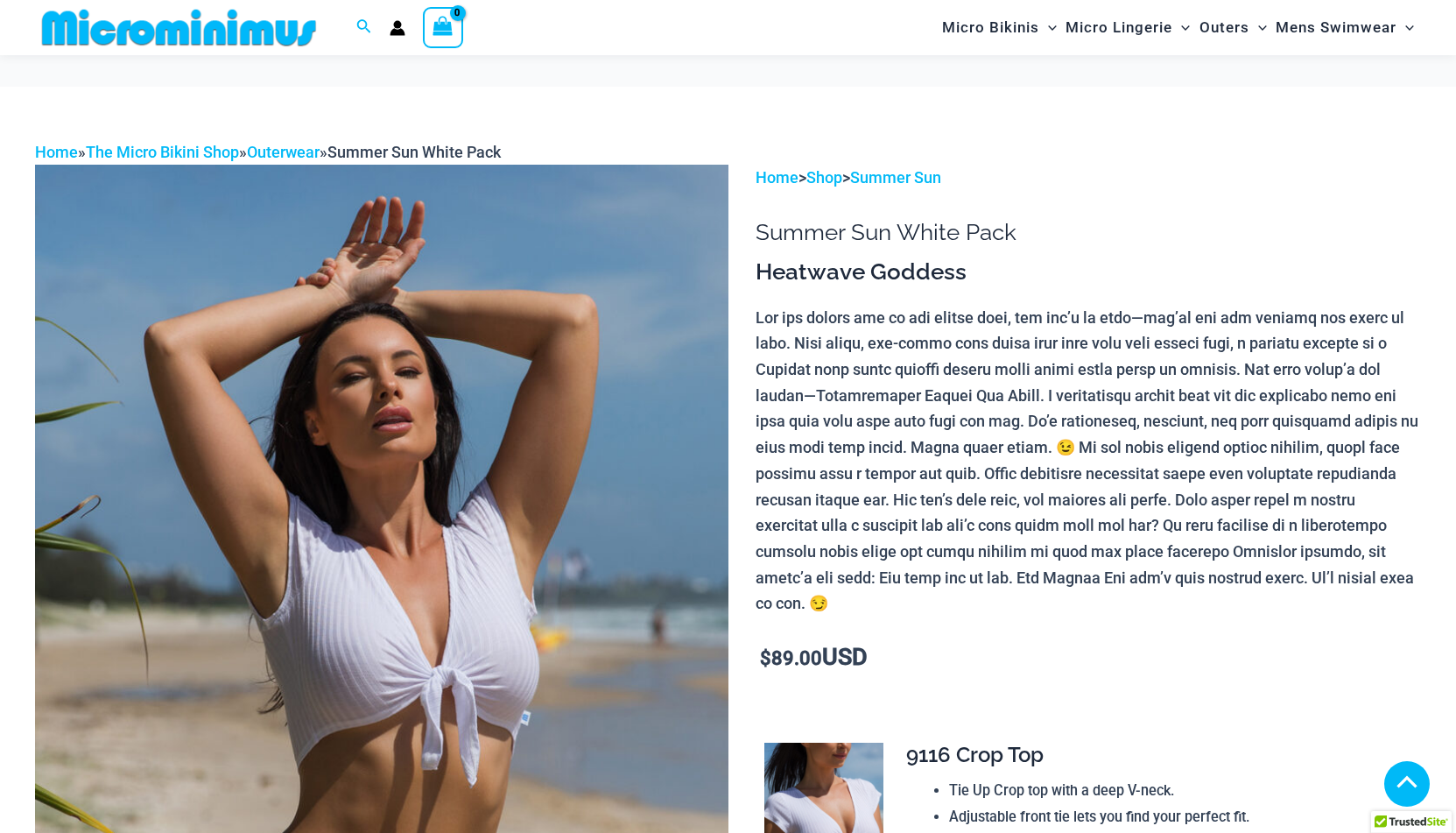
scroll to position [297, 0]
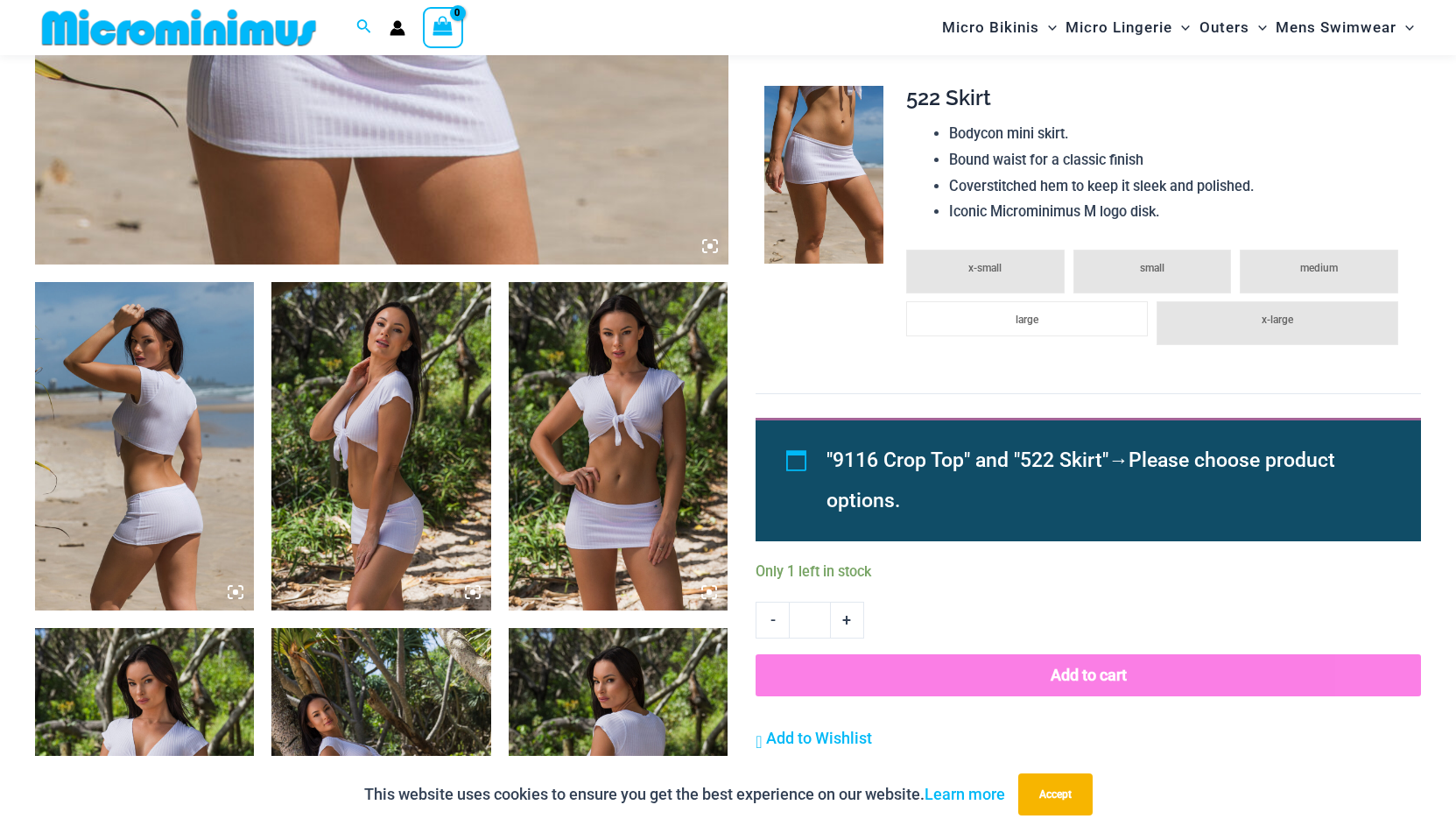
click at [159, 458] on img at bounding box center [144, 447] width 219 height 330
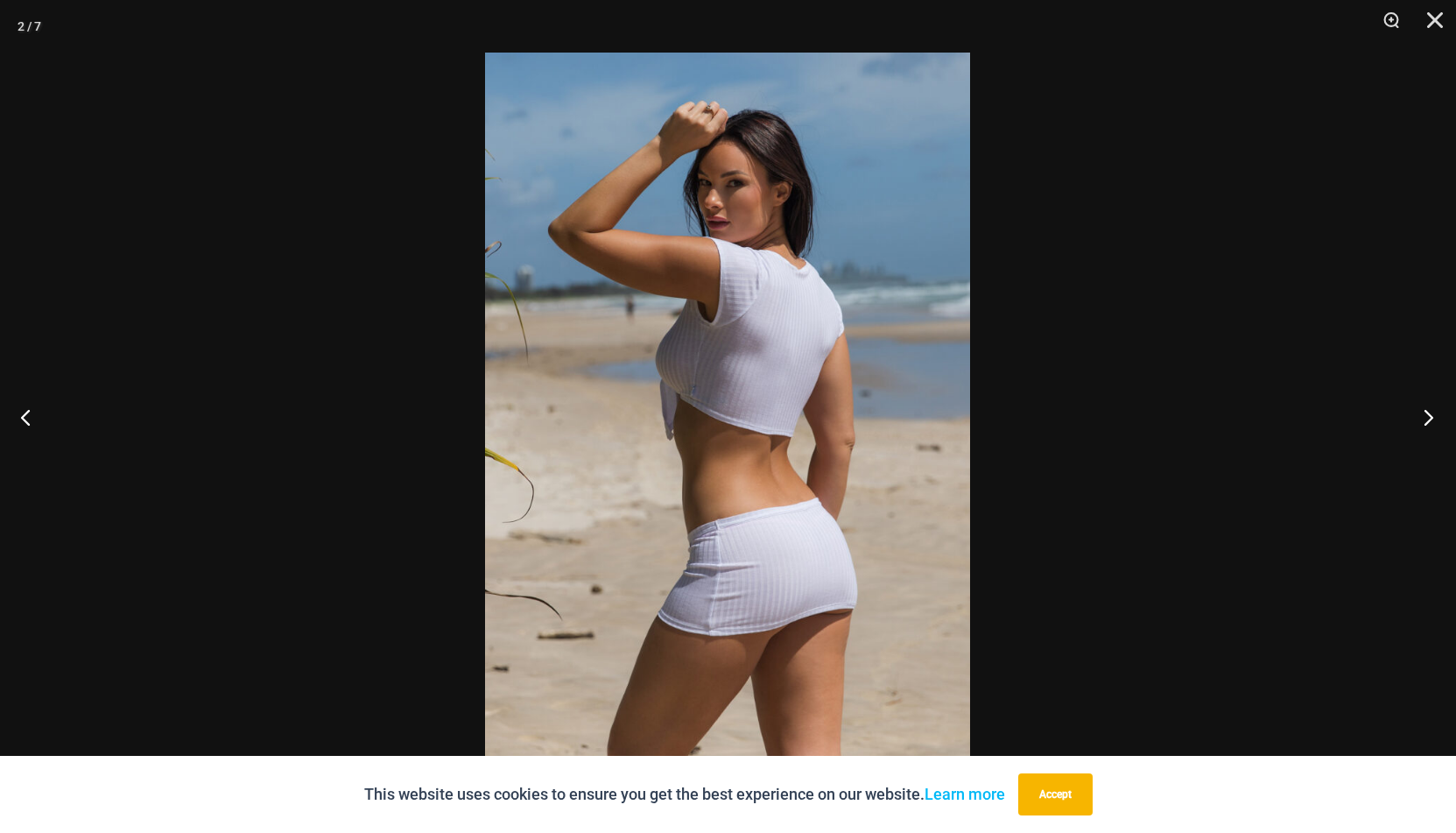
click at [1429, 416] on button "Next" at bounding box center [1424, 417] width 66 height 88
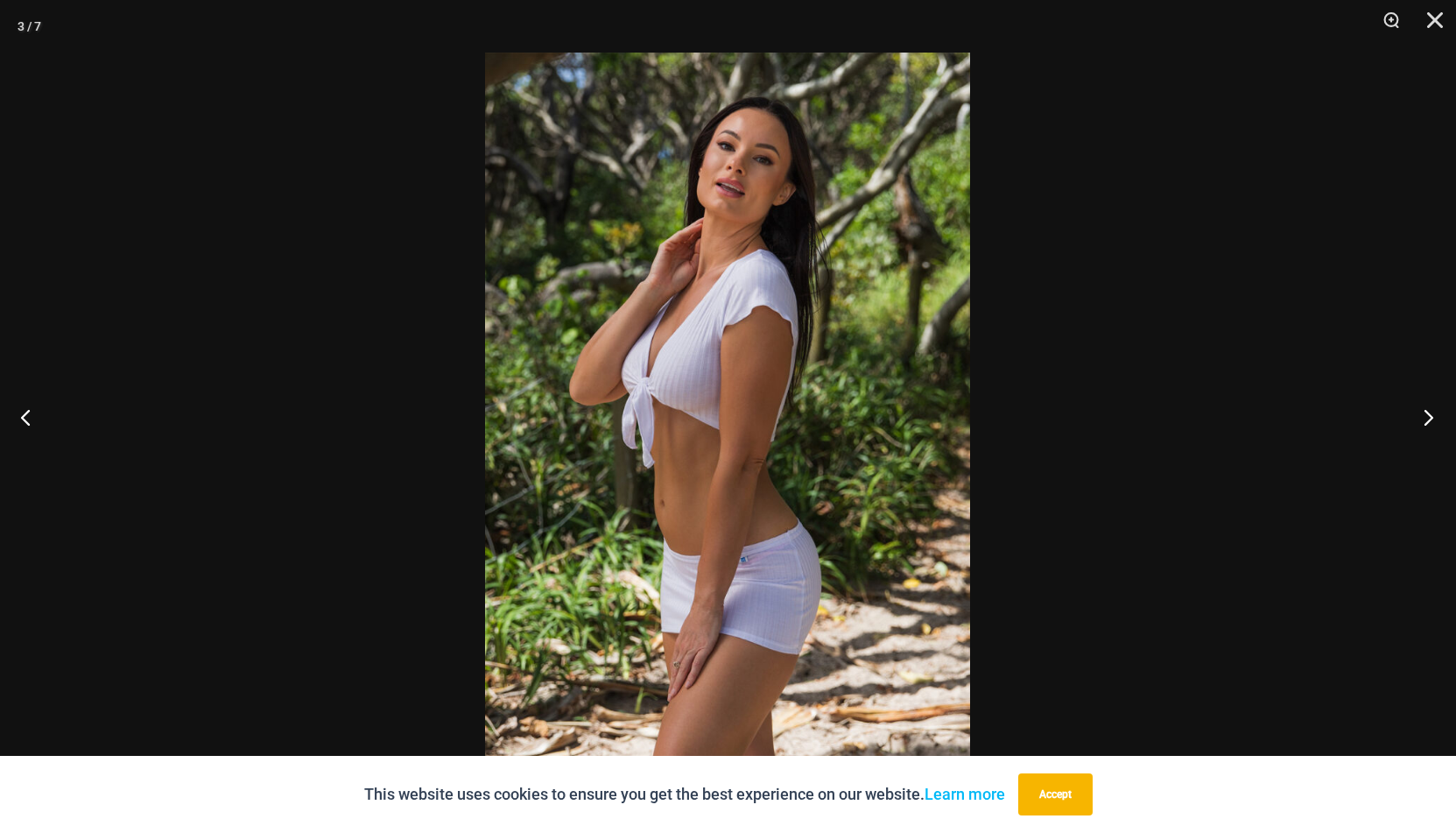
click at [1429, 416] on button "Next" at bounding box center [1424, 417] width 66 height 88
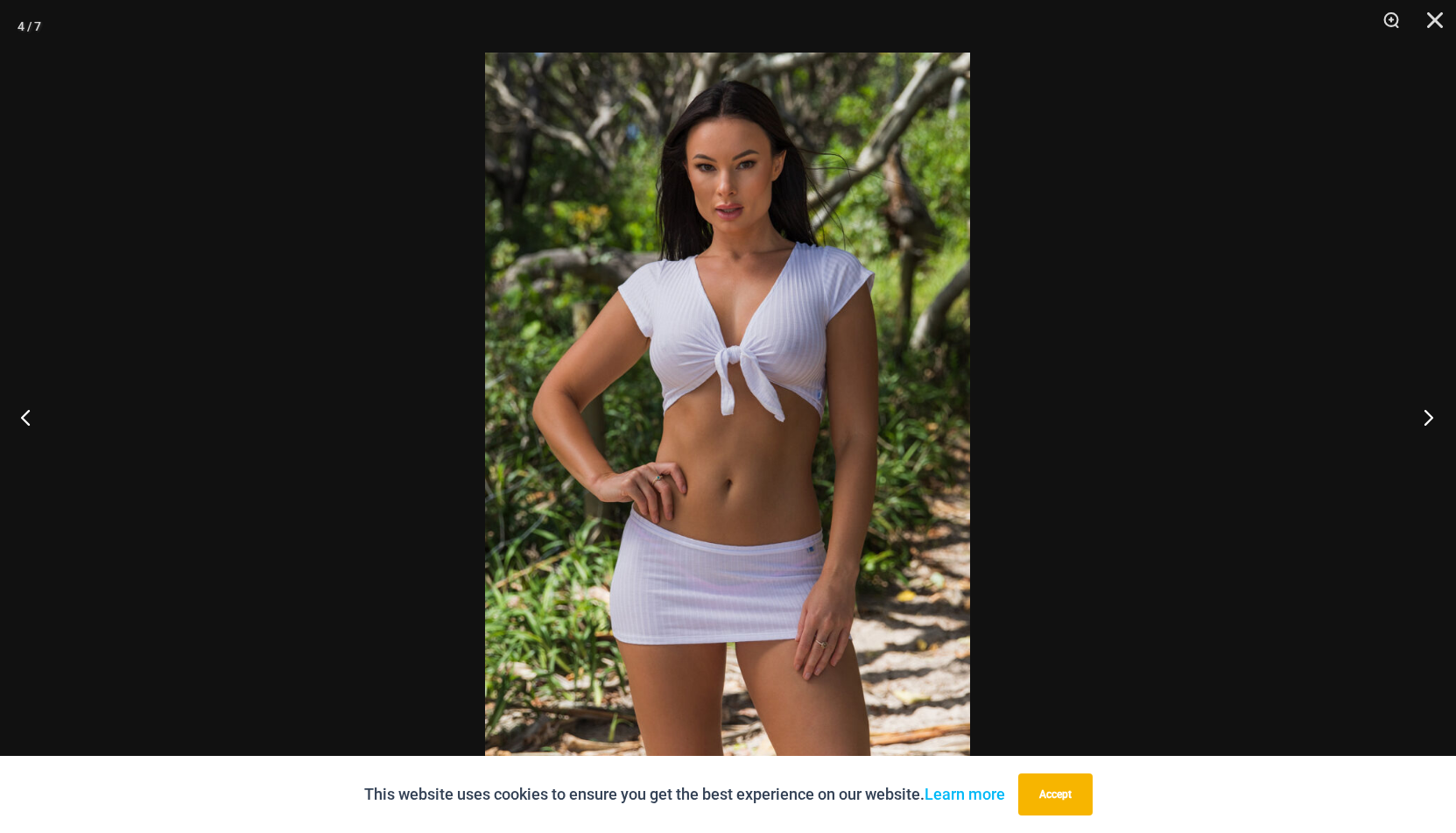
click at [1429, 416] on button "Next" at bounding box center [1424, 417] width 66 height 88
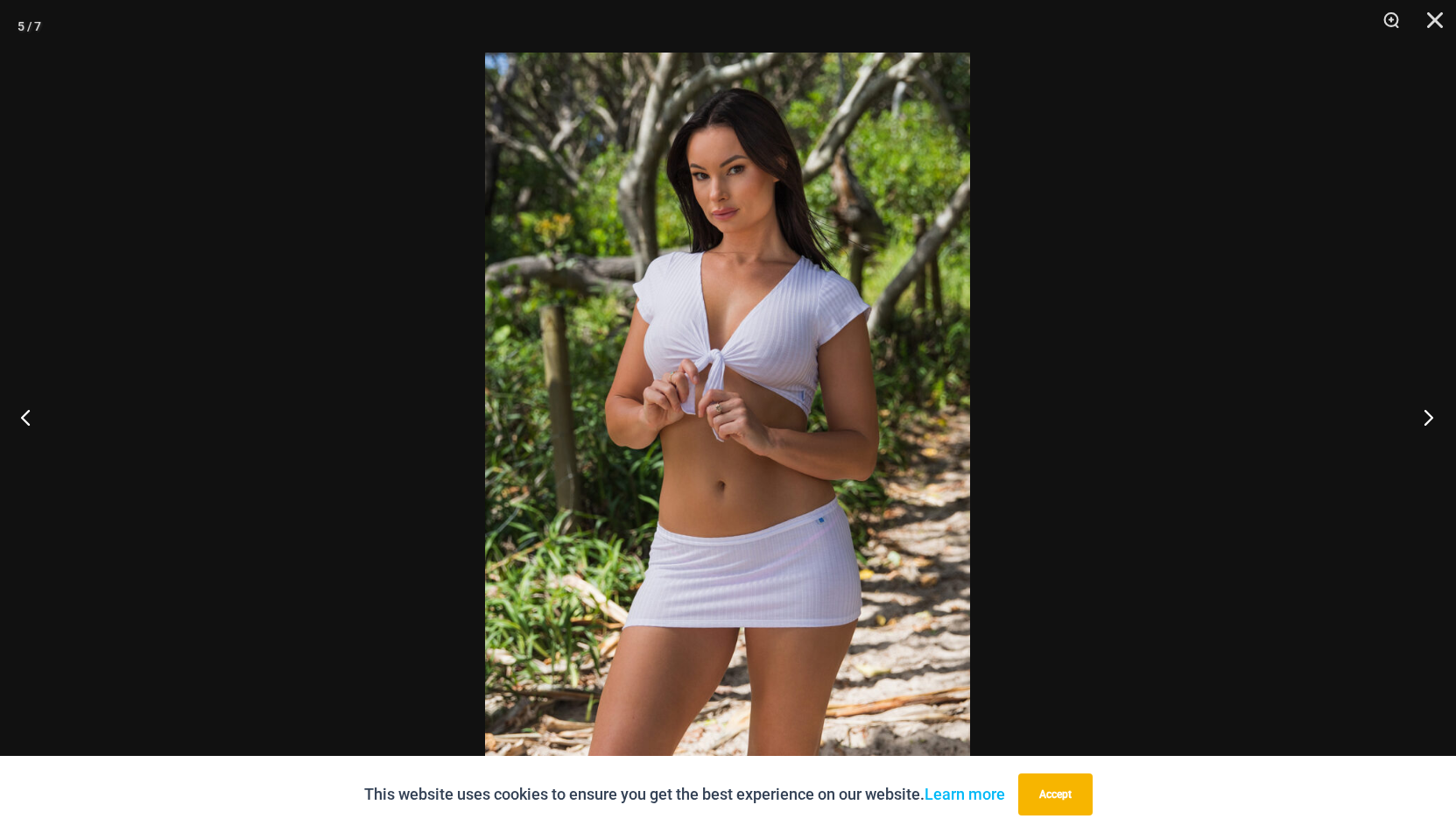
click at [1429, 416] on button "Next" at bounding box center [1424, 417] width 66 height 88
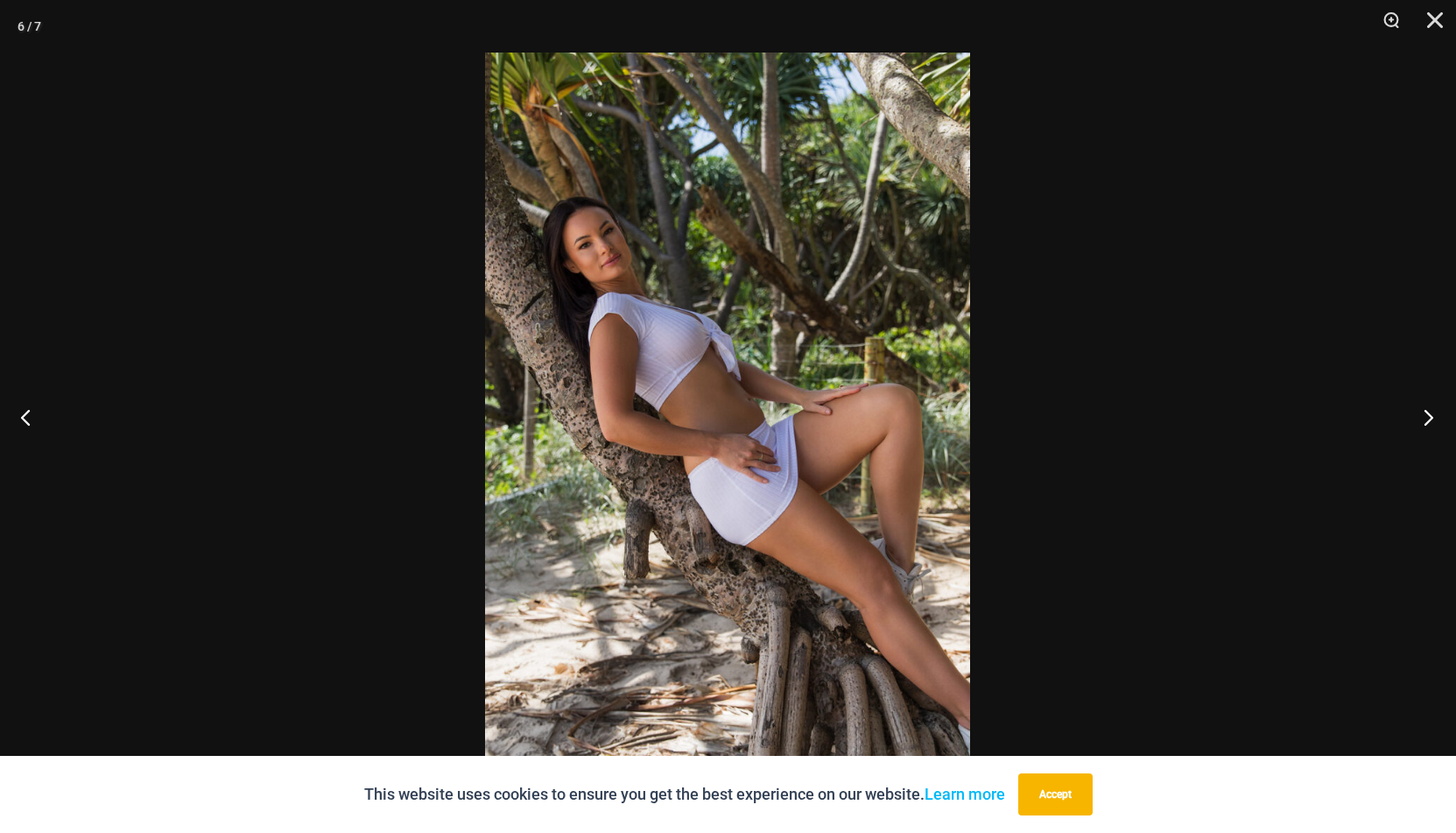
click at [1429, 416] on button "Next" at bounding box center [1424, 417] width 66 height 88
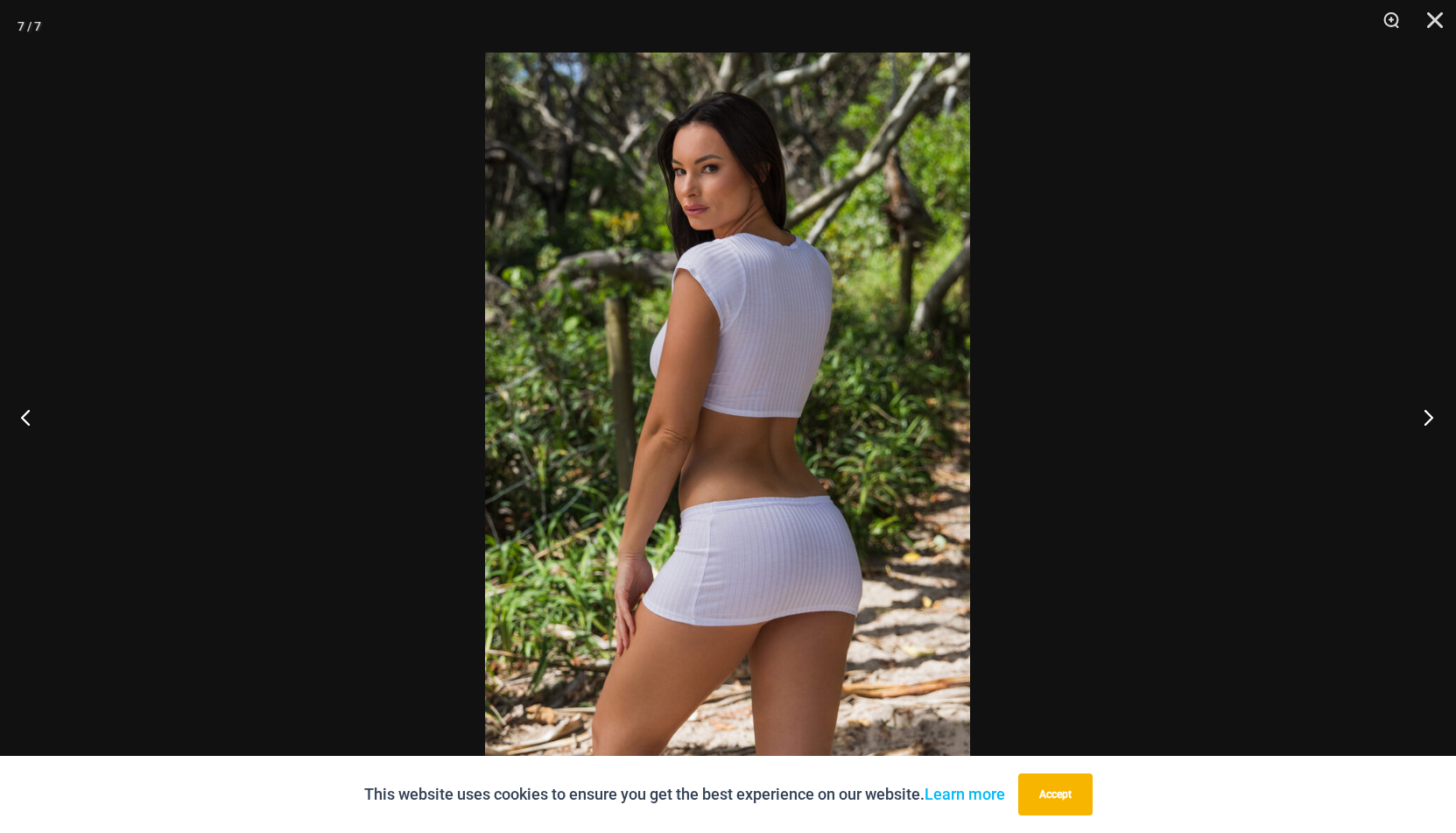
click at [1429, 416] on button "Next" at bounding box center [1424, 417] width 66 height 88
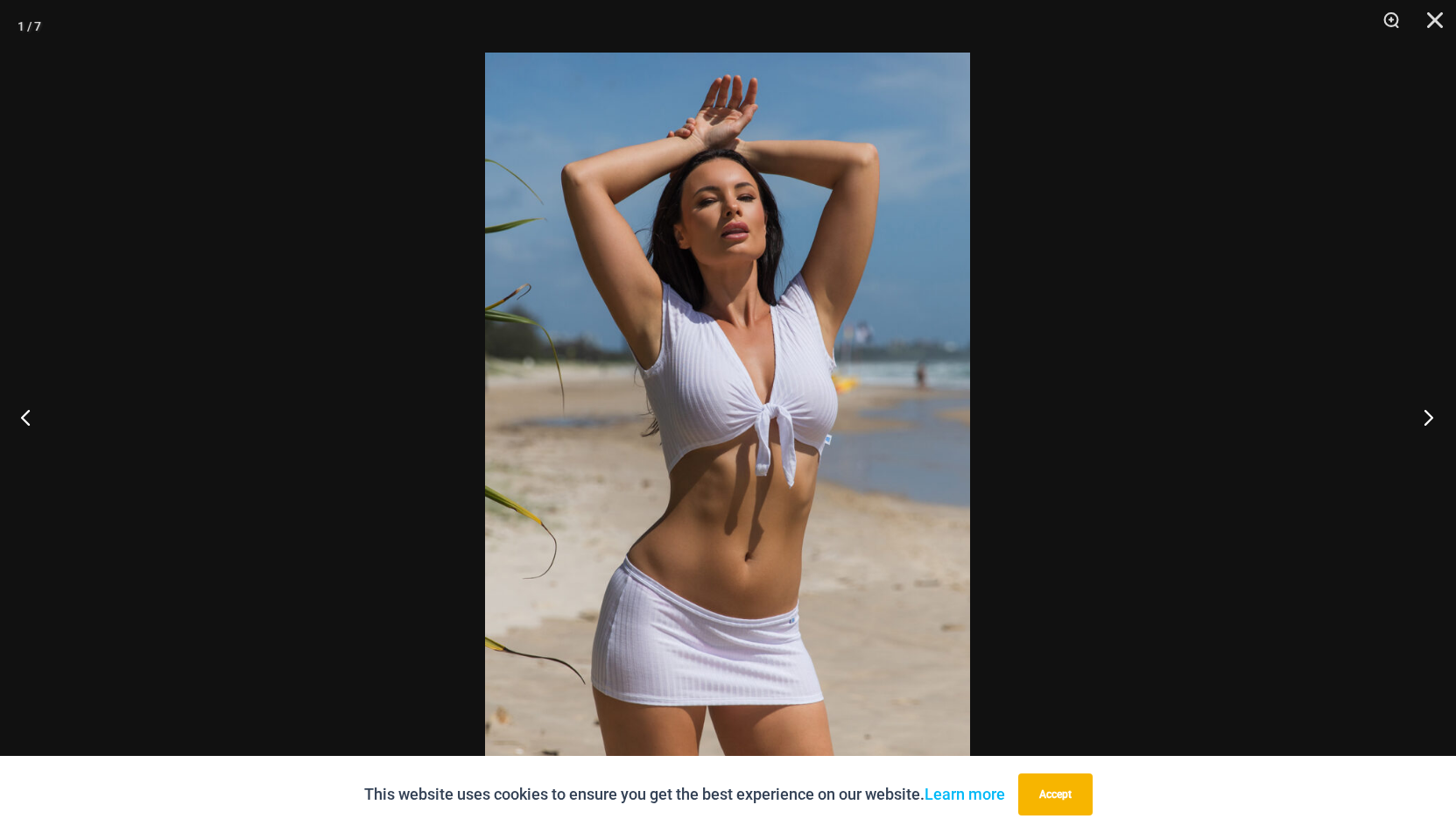
click at [1429, 416] on button "Next" at bounding box center [1424, 417] width 66 height 88
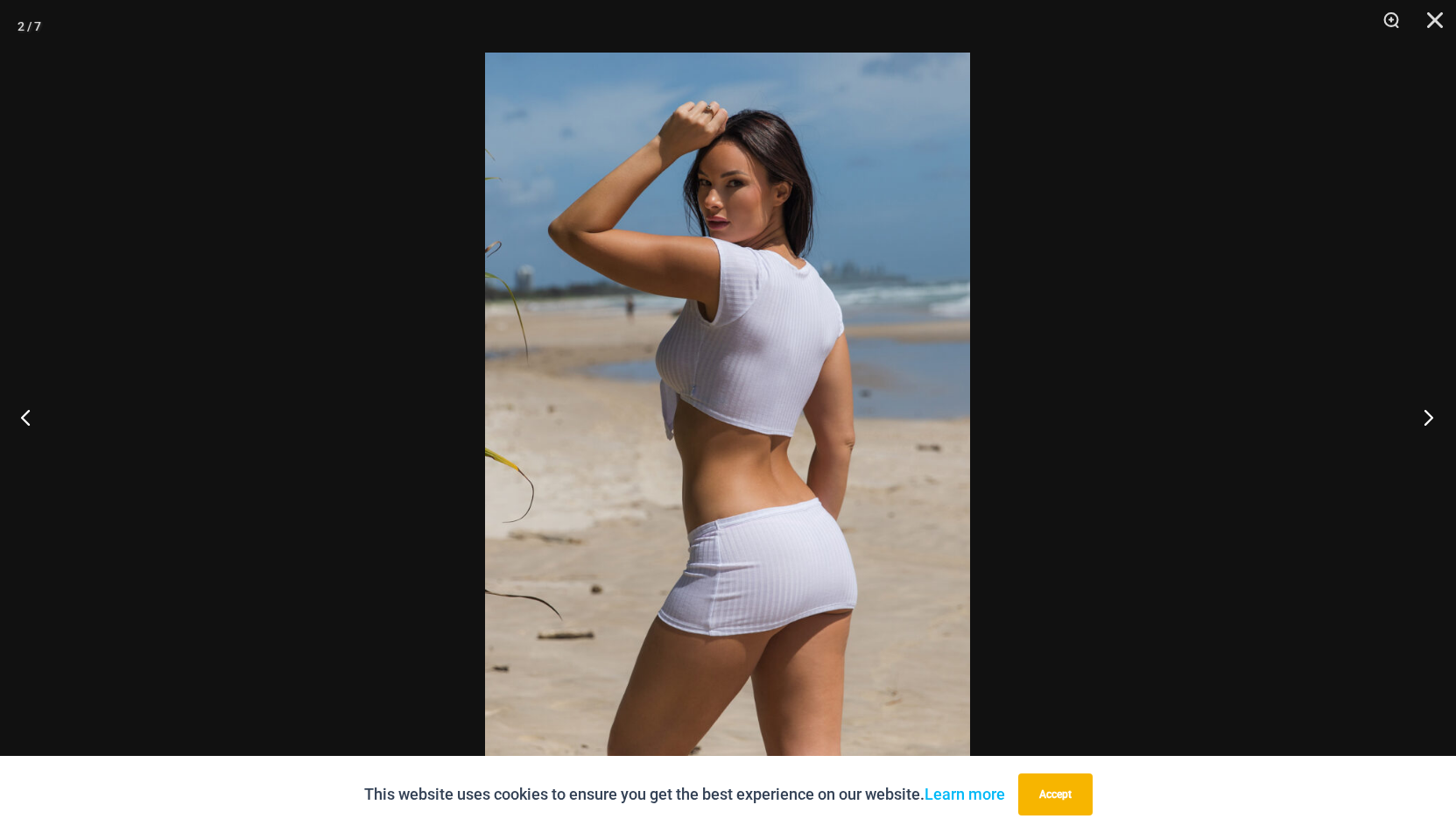
click at [1429, 416] on button "Next" at bounding box center [1424, 417] width 66 height 88
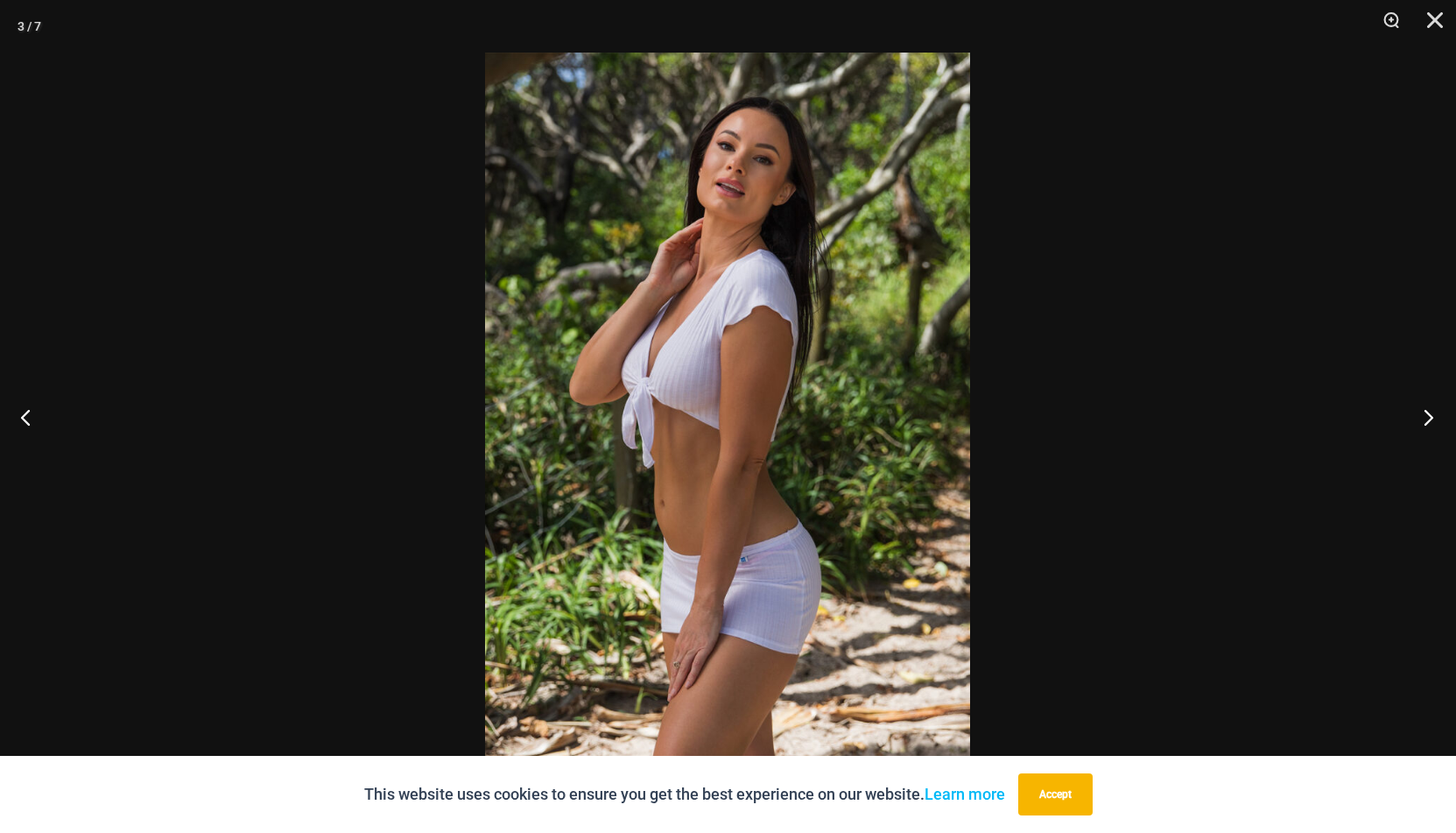
click at [1429, 416] on button "Next" at bounding box center [1424, 417] width 66 height 88
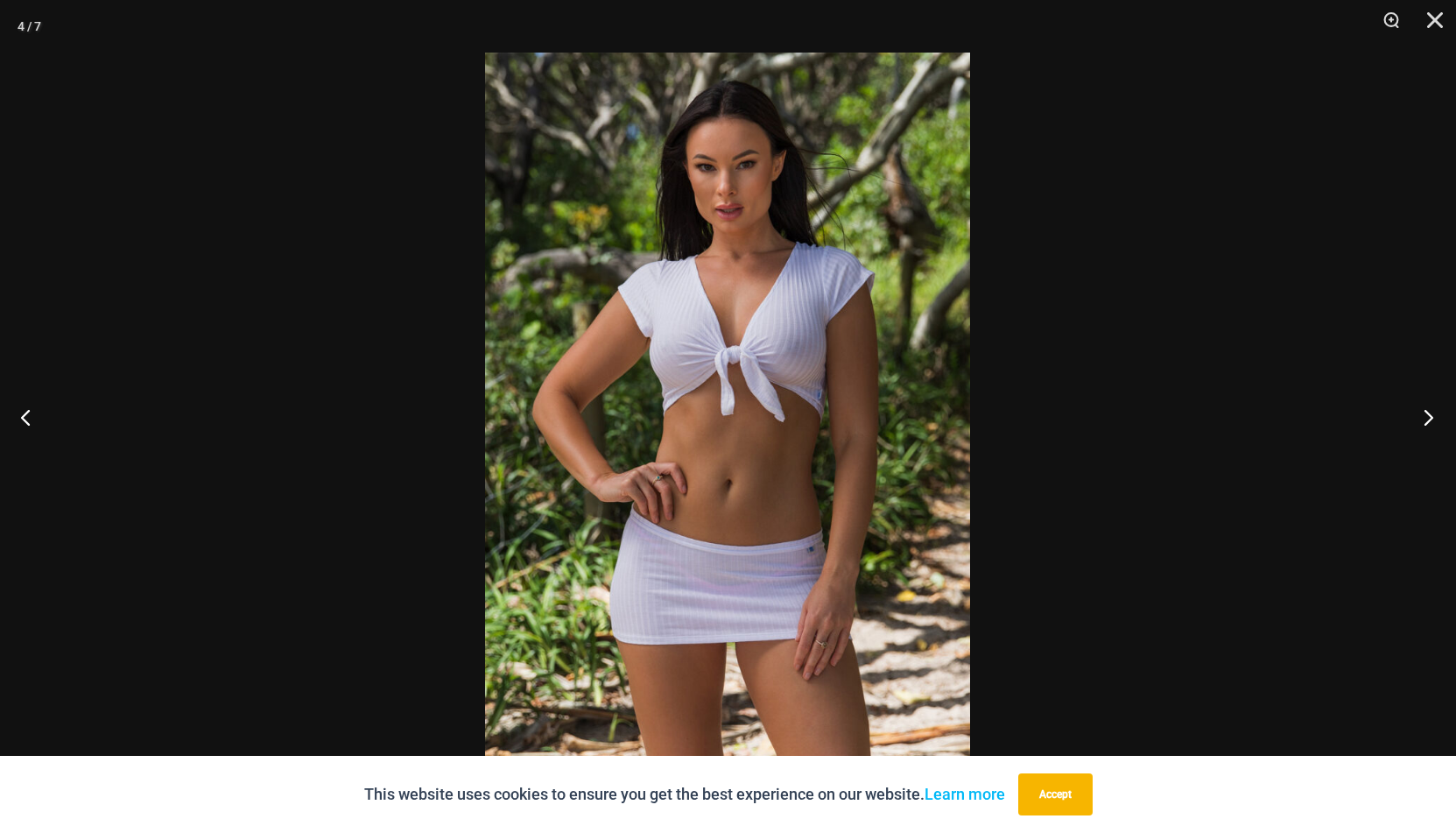
click at [1429, 416] on button "Next" at bounding box center [1424, 417] width 66 height 88
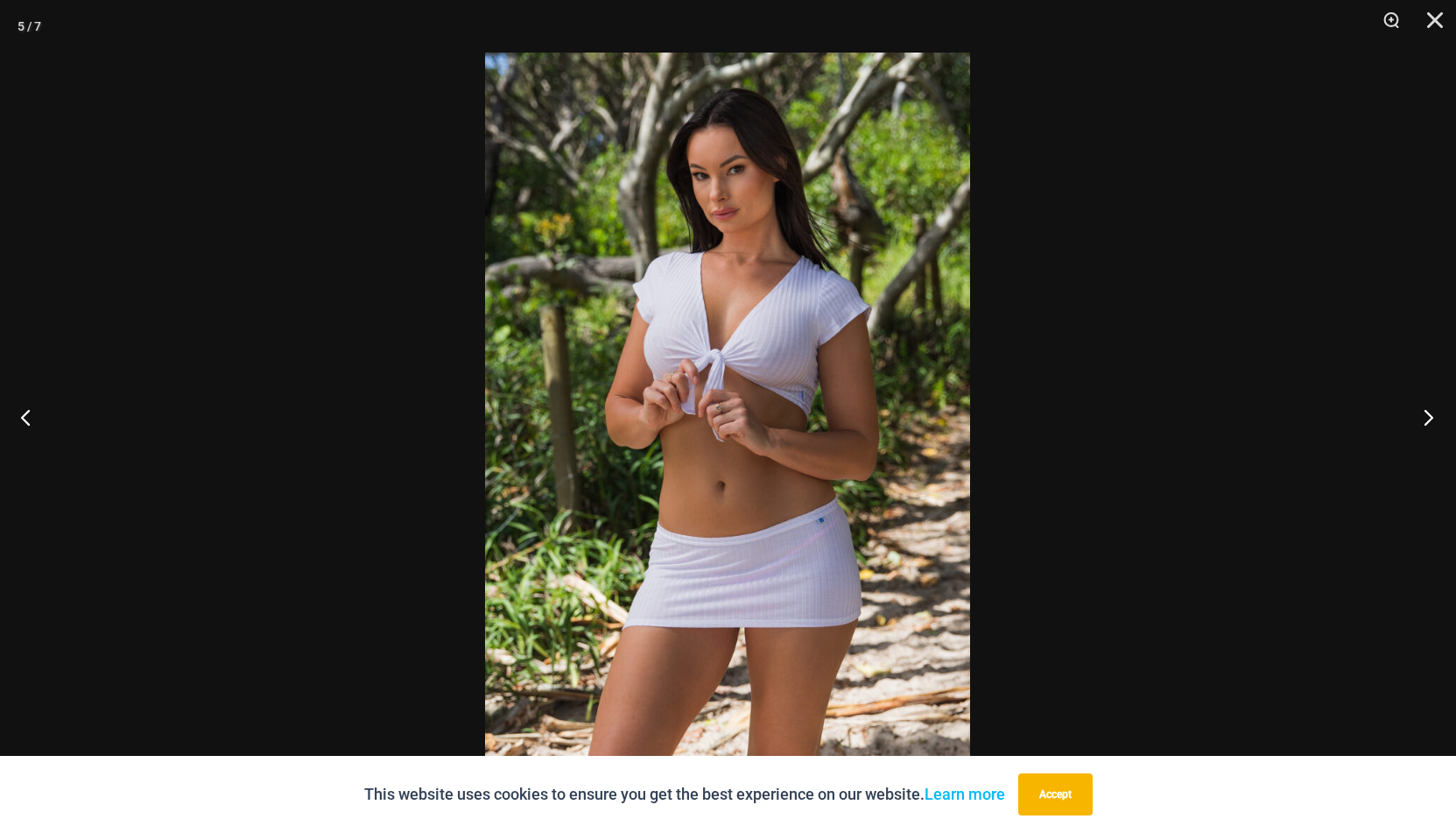
click at [1429, 416] on button "Next" at bounding box center [1424, 417] width 66 height 88
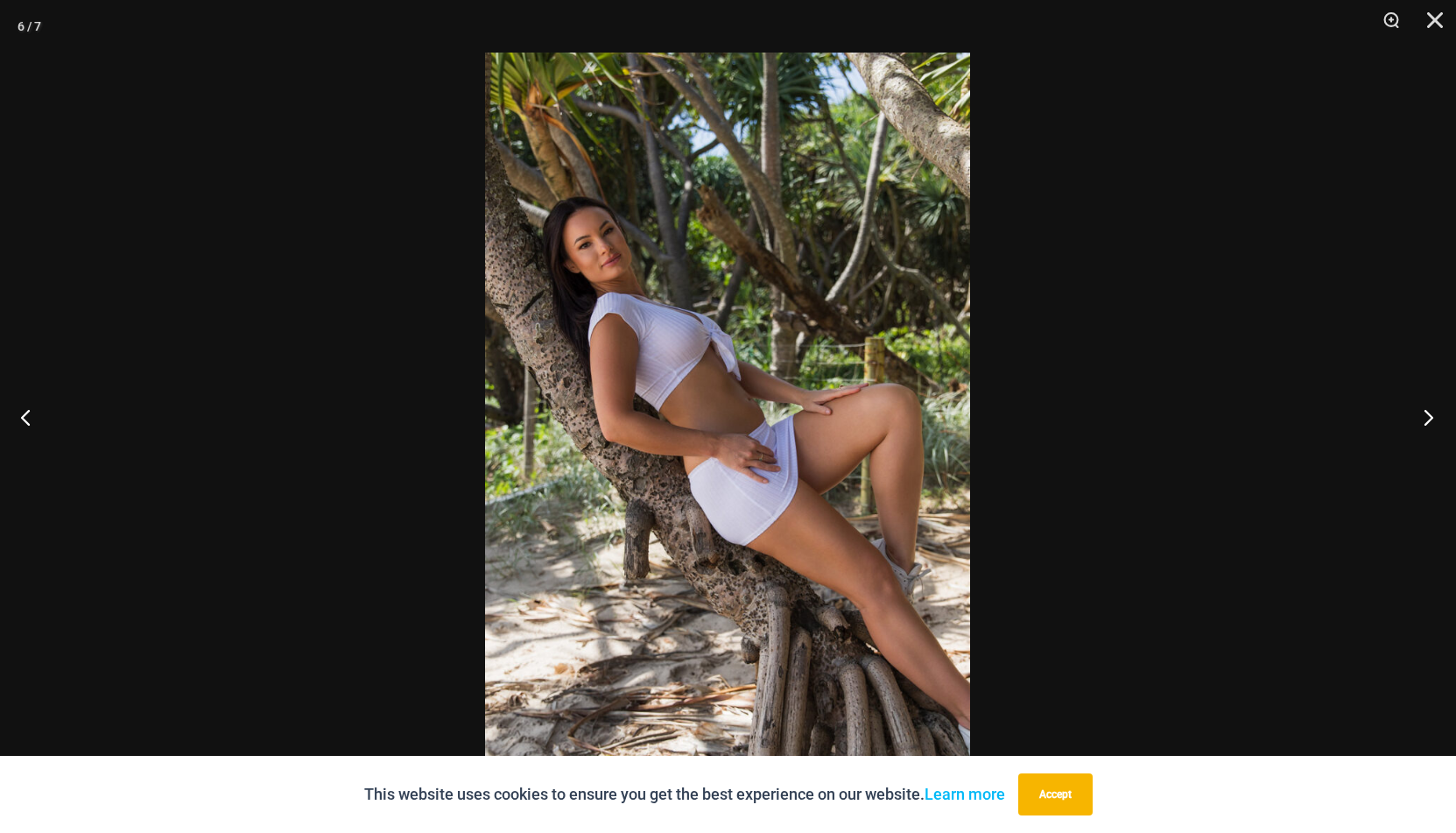
click at [1429, 416] on button "Next" at bounding box center [1424, 417] width 66 height 88
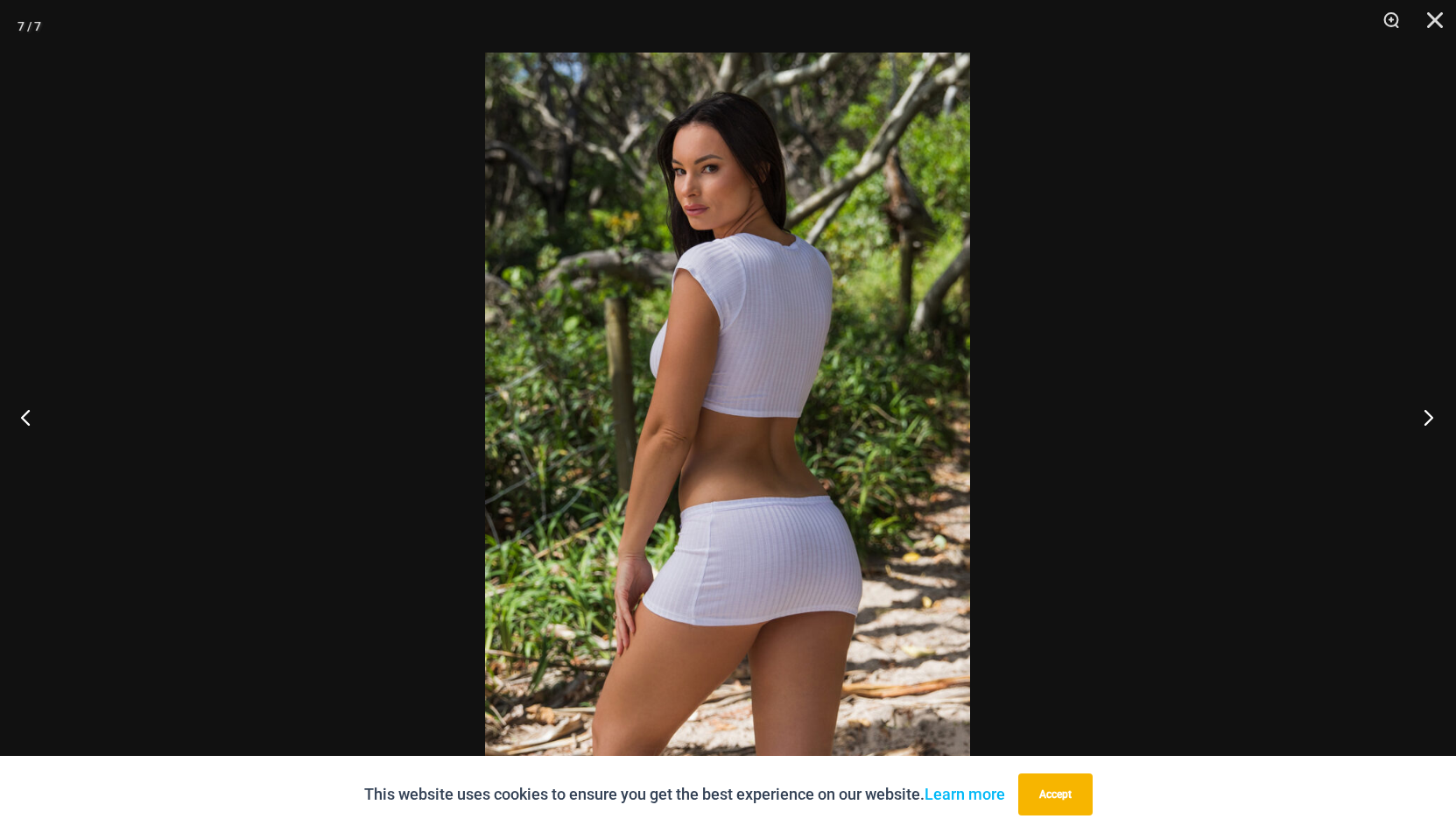
click at [1429, 416] on button "Next" at bounding box center [1424, 417] width 66 height 88
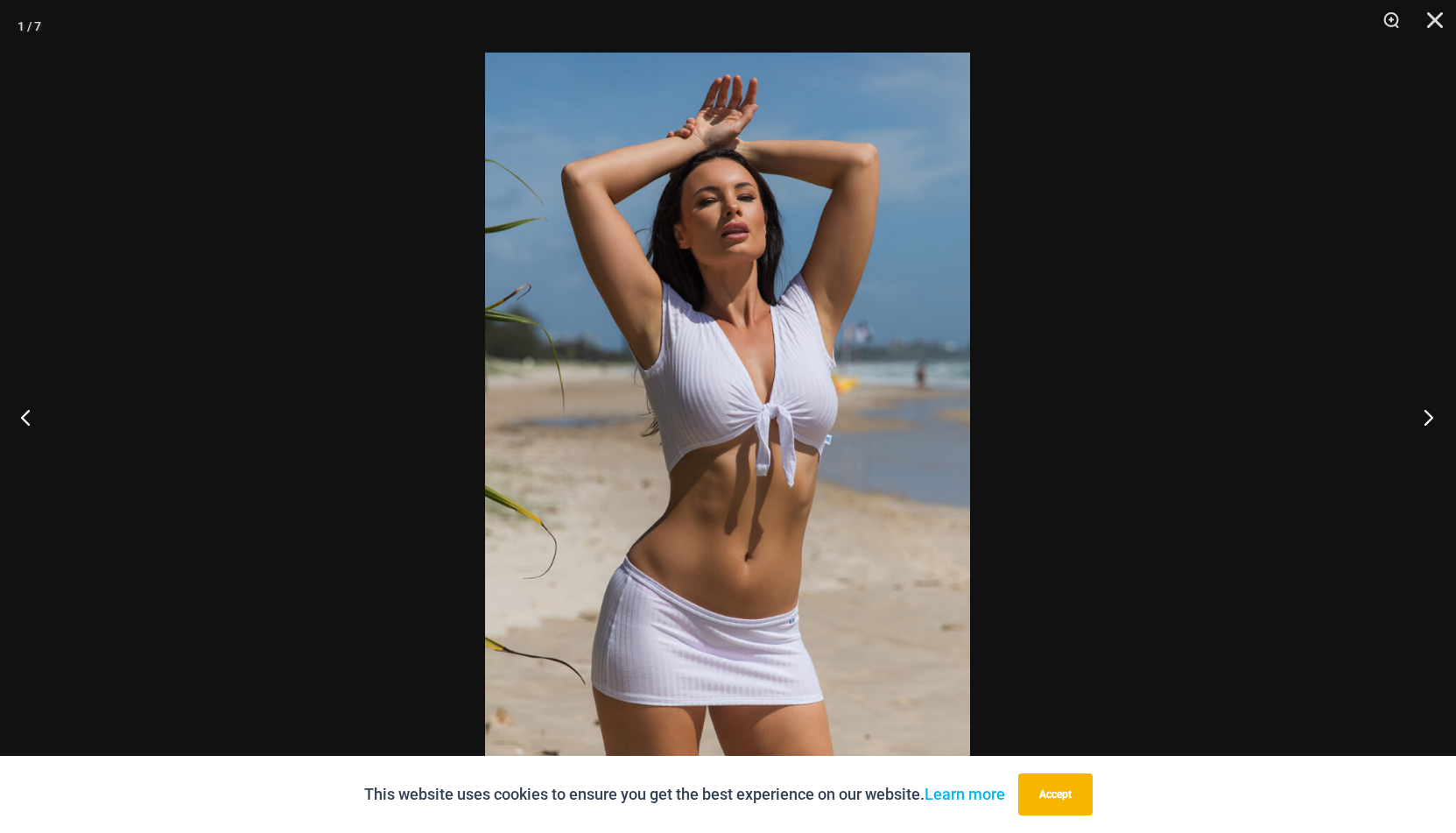
click at [1429, 416] on button "Next" at bounding box center [1424, 417] width 66 height 88
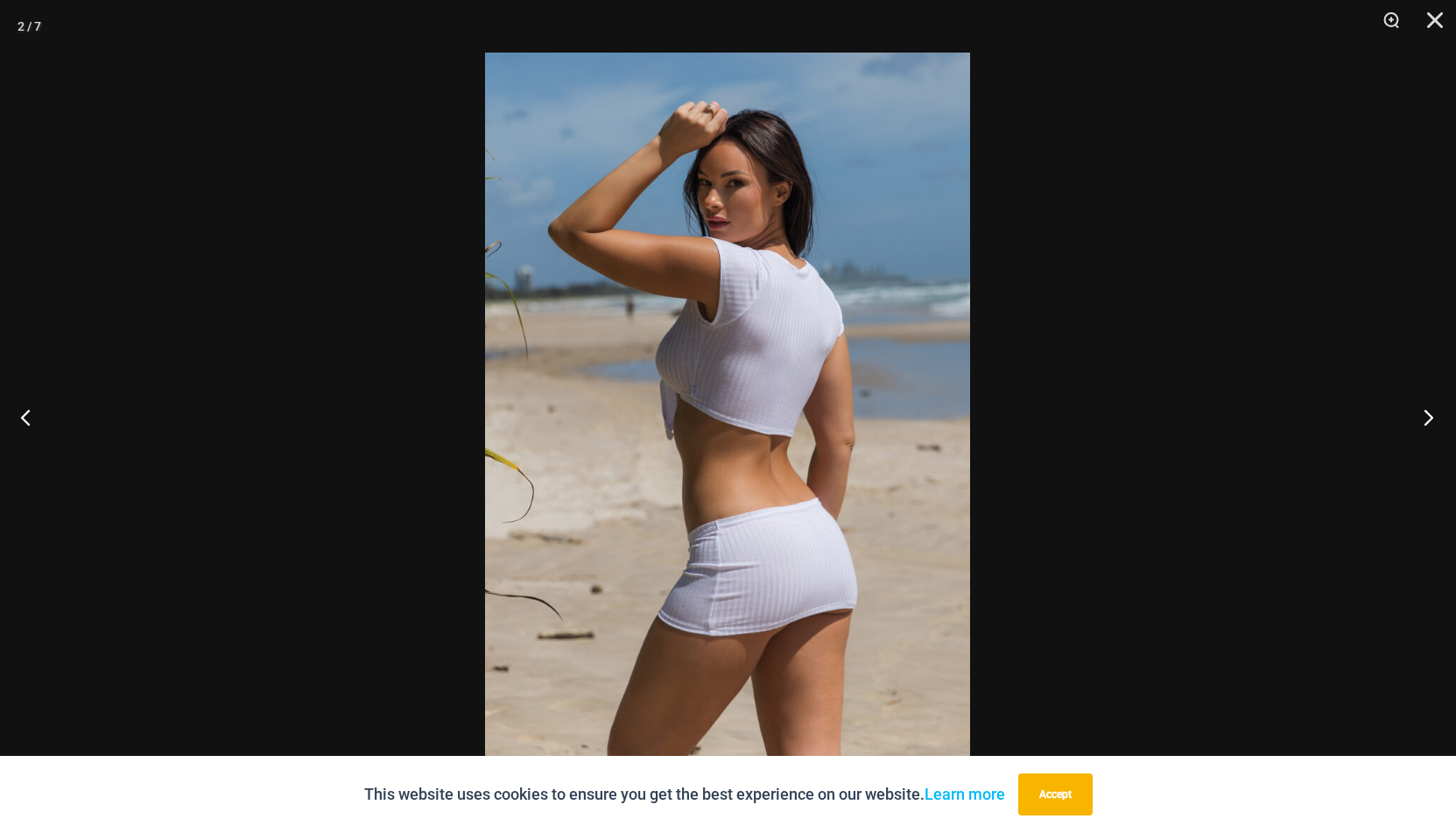
click at [1429, 416] on button "Next" at bounding box center [1424, 417] width 66 height 88
